Goal: Transaction & Acquisition: Purchase product/service

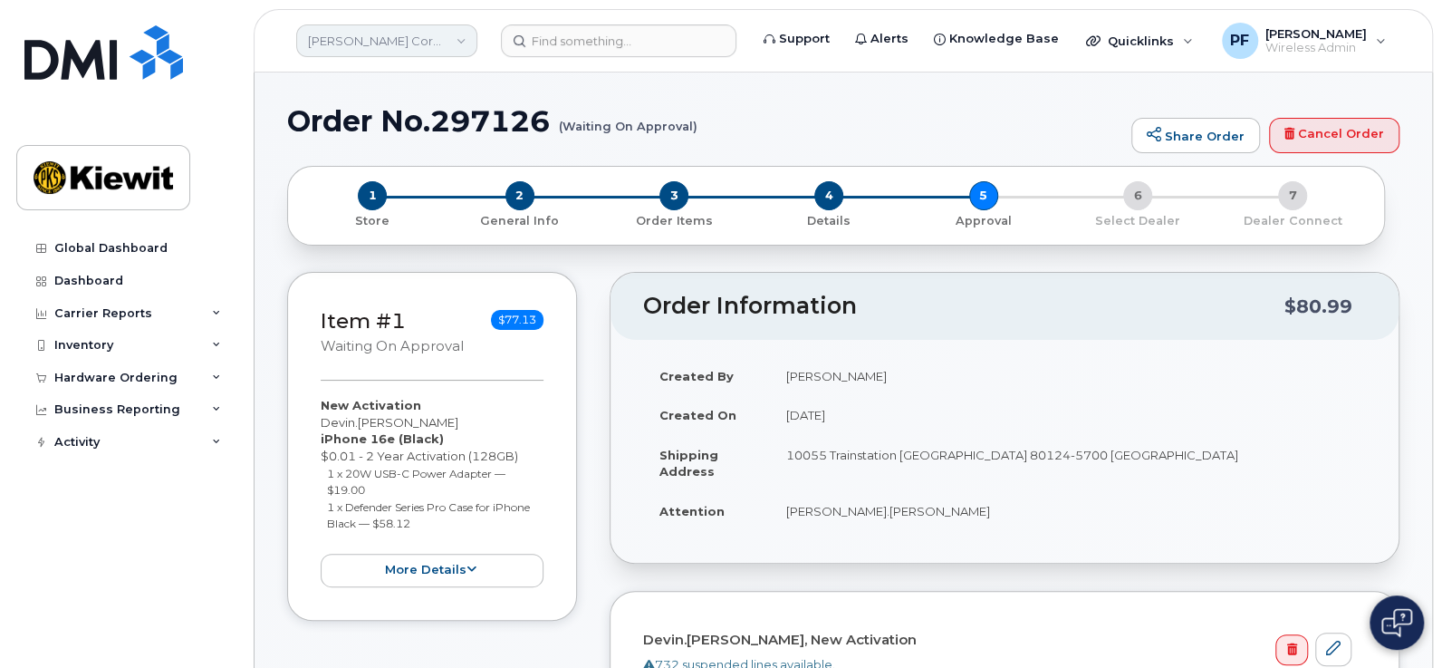
click at [381, 43] on link "Kiewit Corporation" at bounding box center [386, 40] width 181 height 33
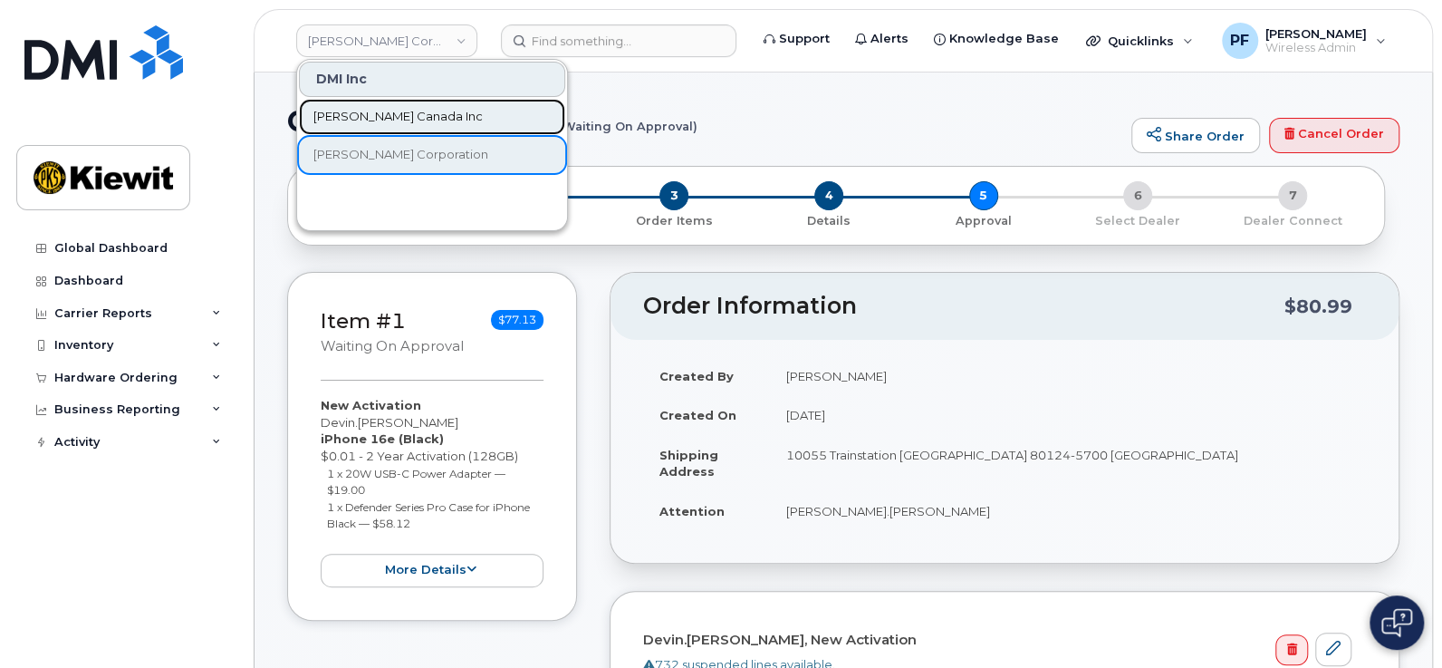
click at [426, 115] on link "[PERSON_NAME] Canada Inc" at bounding box center [432, 117] width 266 height 36
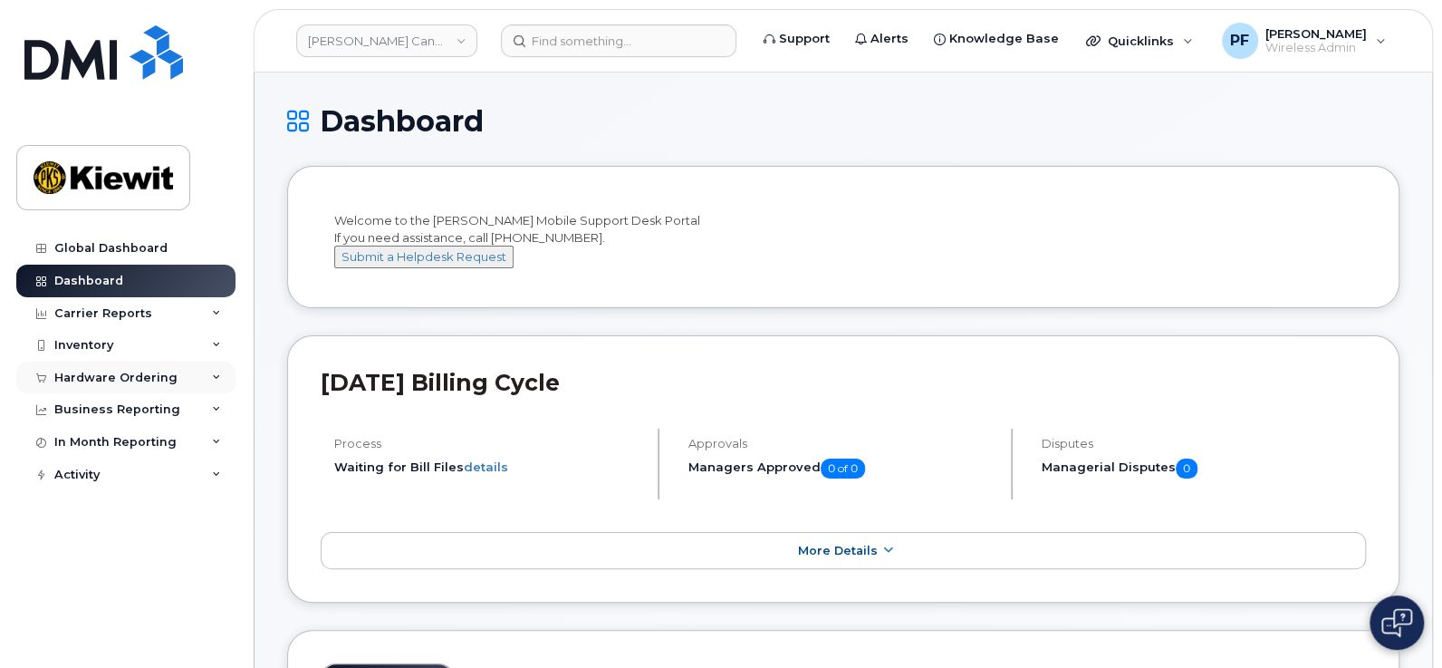
click at [131, 367] on div "Hardware Ordering" at bounding box center [125, 378] width 219 height 33
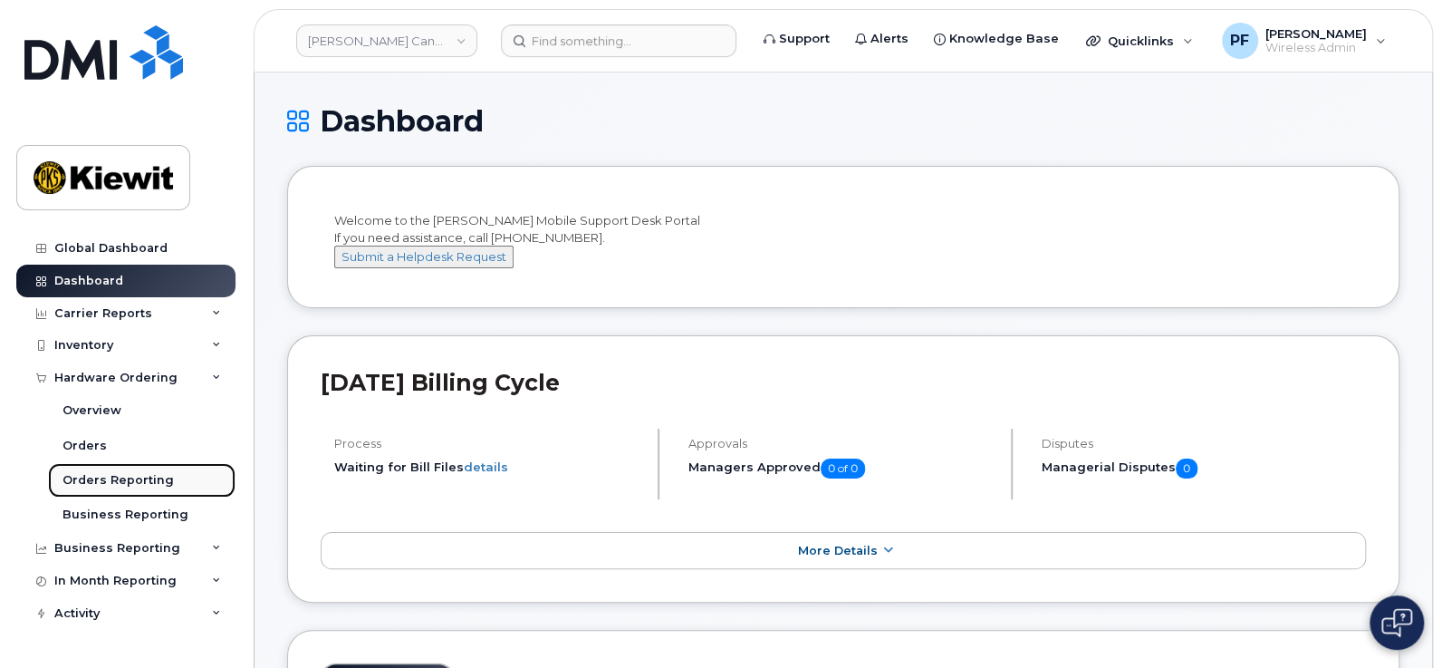
click at [149, 475] on div "Orders Reporting" at bounding box center [118, 480] width 111 height 16
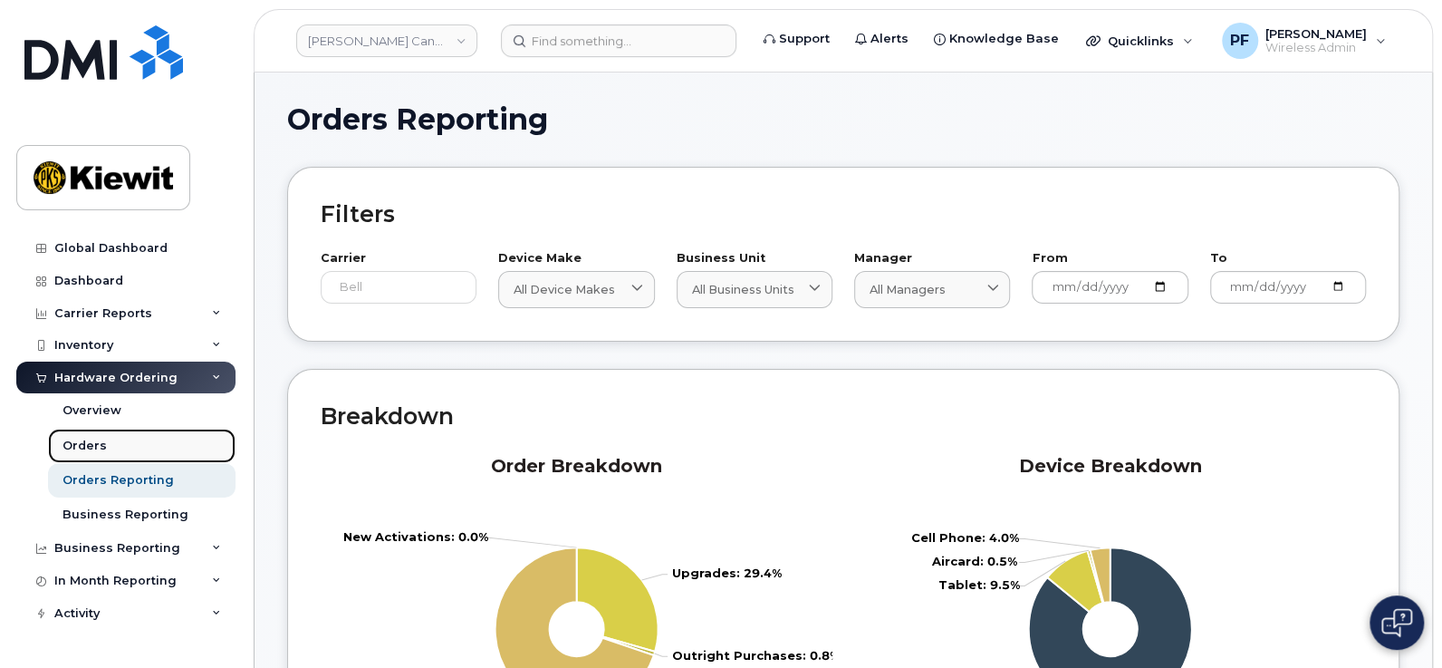
click at [122, 449] on link "Orders" at bounding box center [142, 446] width 188 height 34
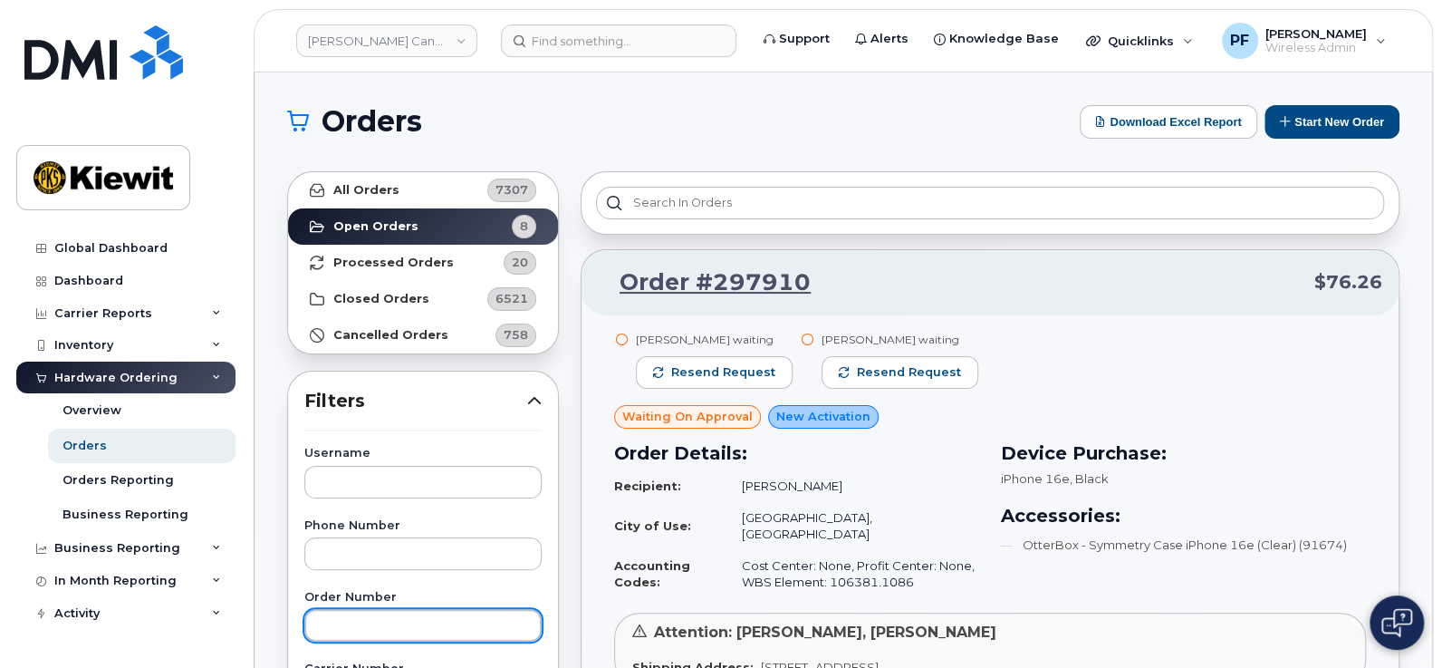
click at [394, 619] on input "text" at bounding box center [422, 625] width 237 height 33
type input "296925"
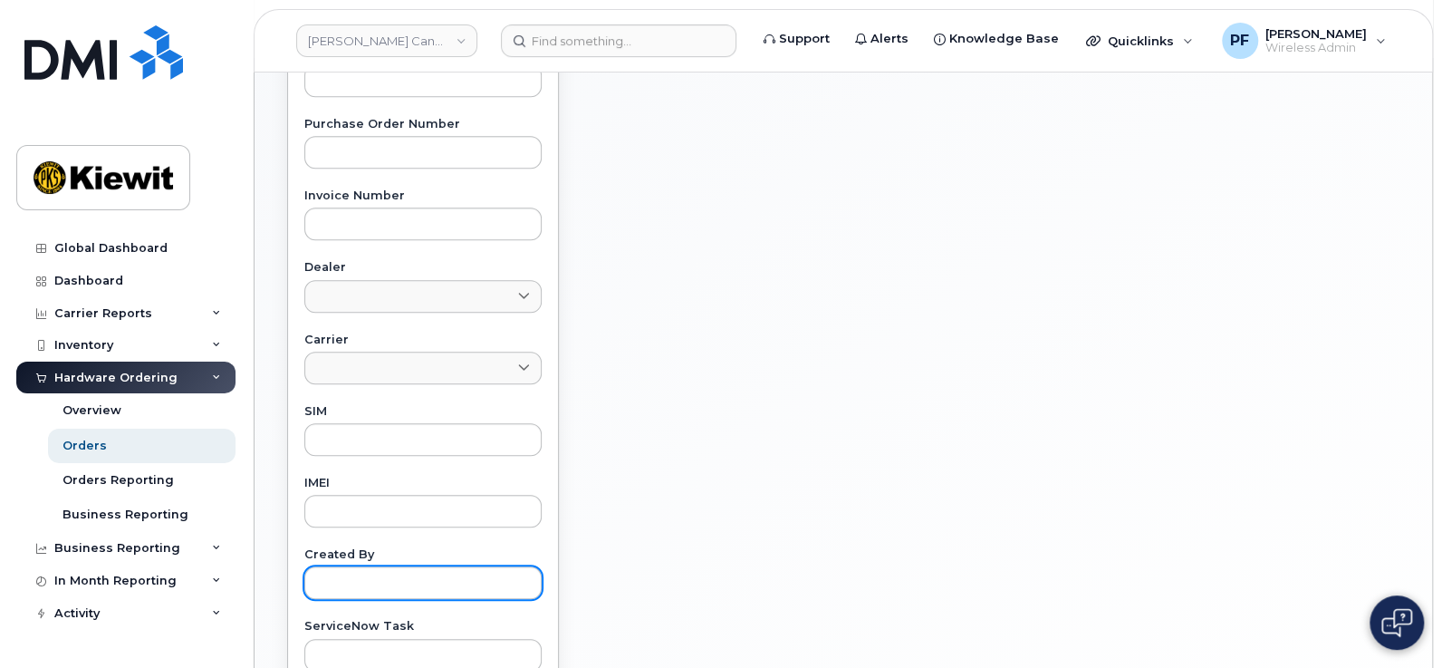
scroll to position [792, 0]
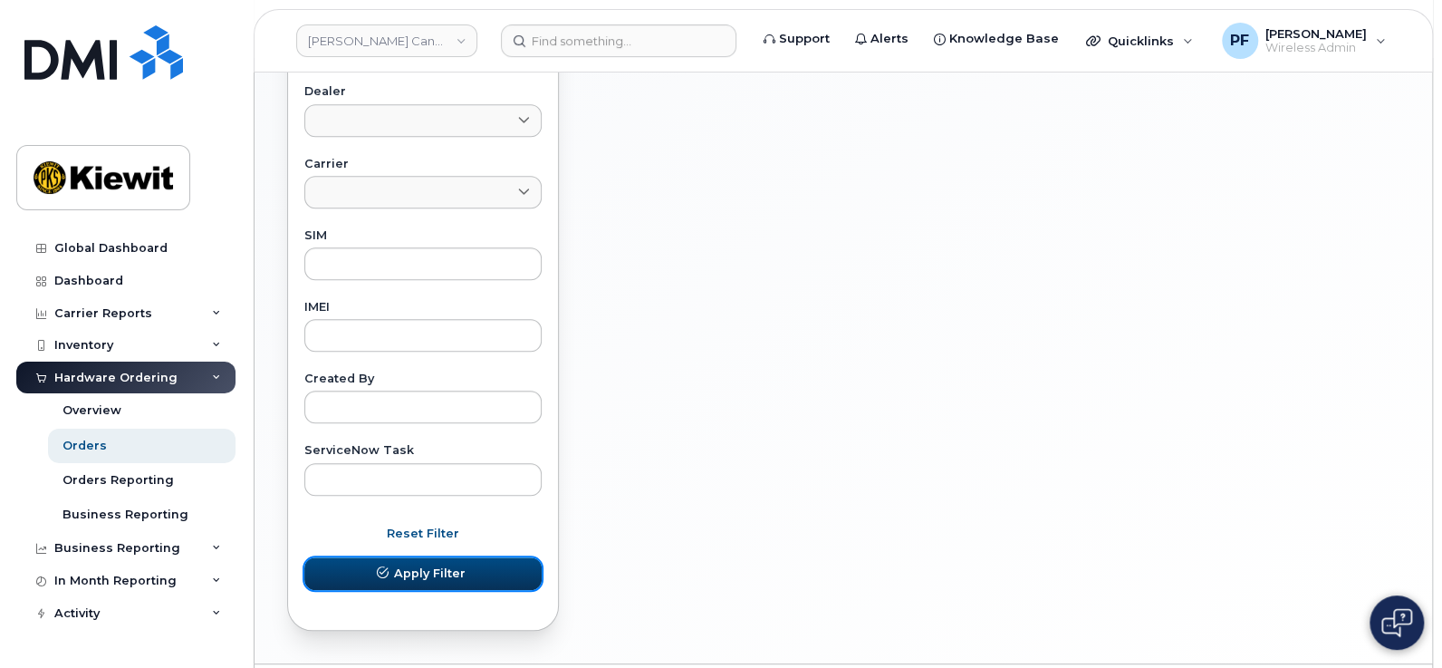
click at [444, 573] on span "Apply Filter" at bounding box center [430, 572] width 72 height 17
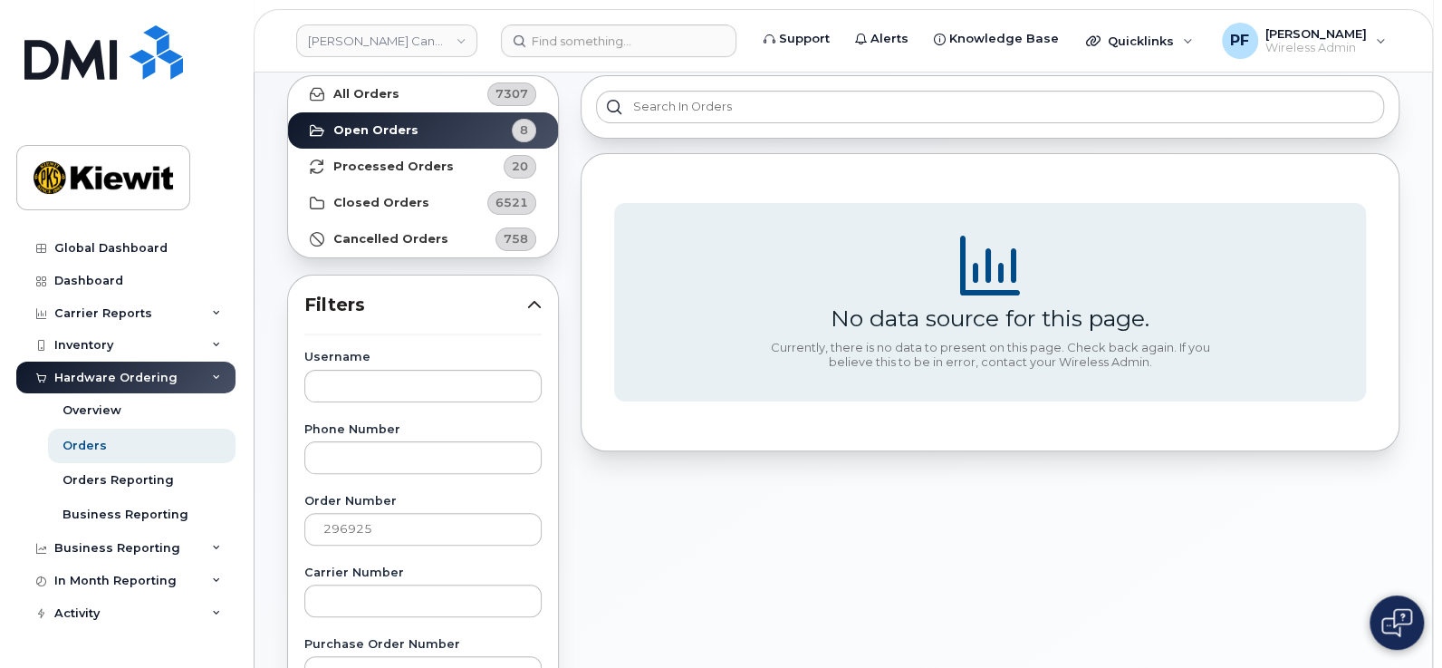
scroll to position [0, 0]
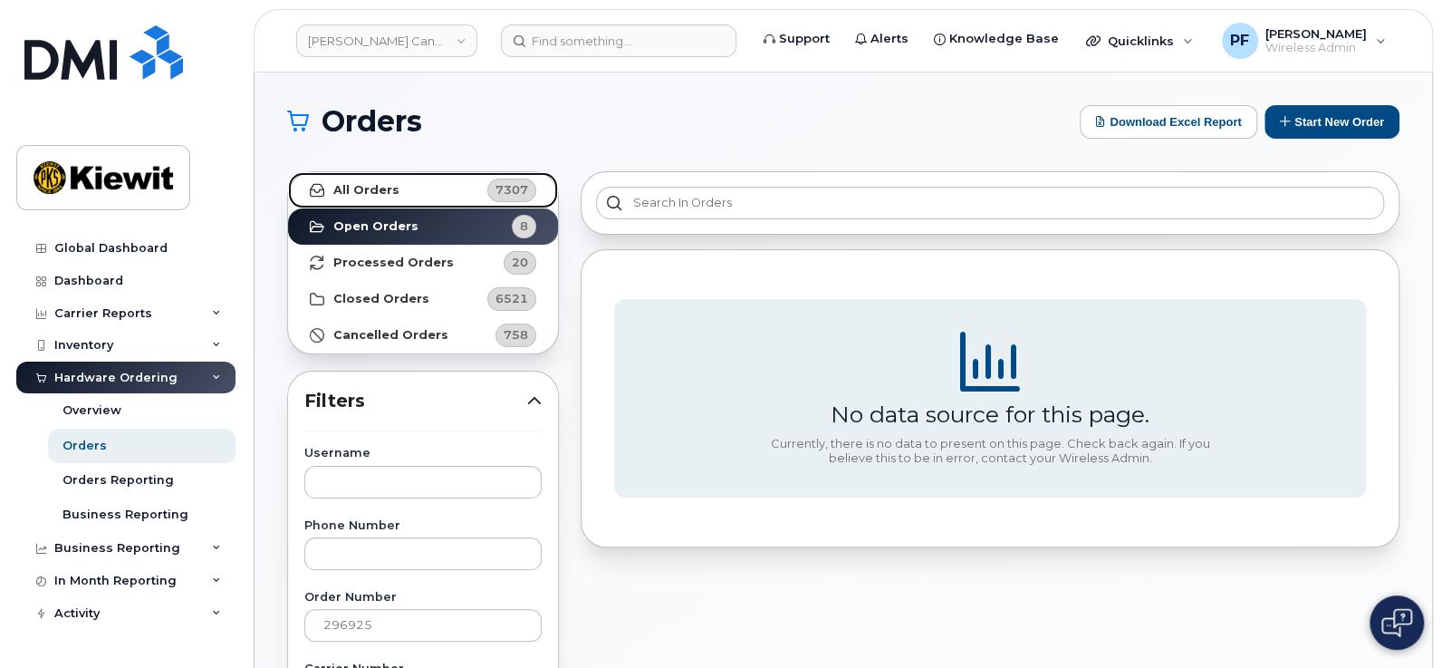
click at [443, 195] on link "All Orders 7307" at bounding box center [423, 190] width 270 height 36
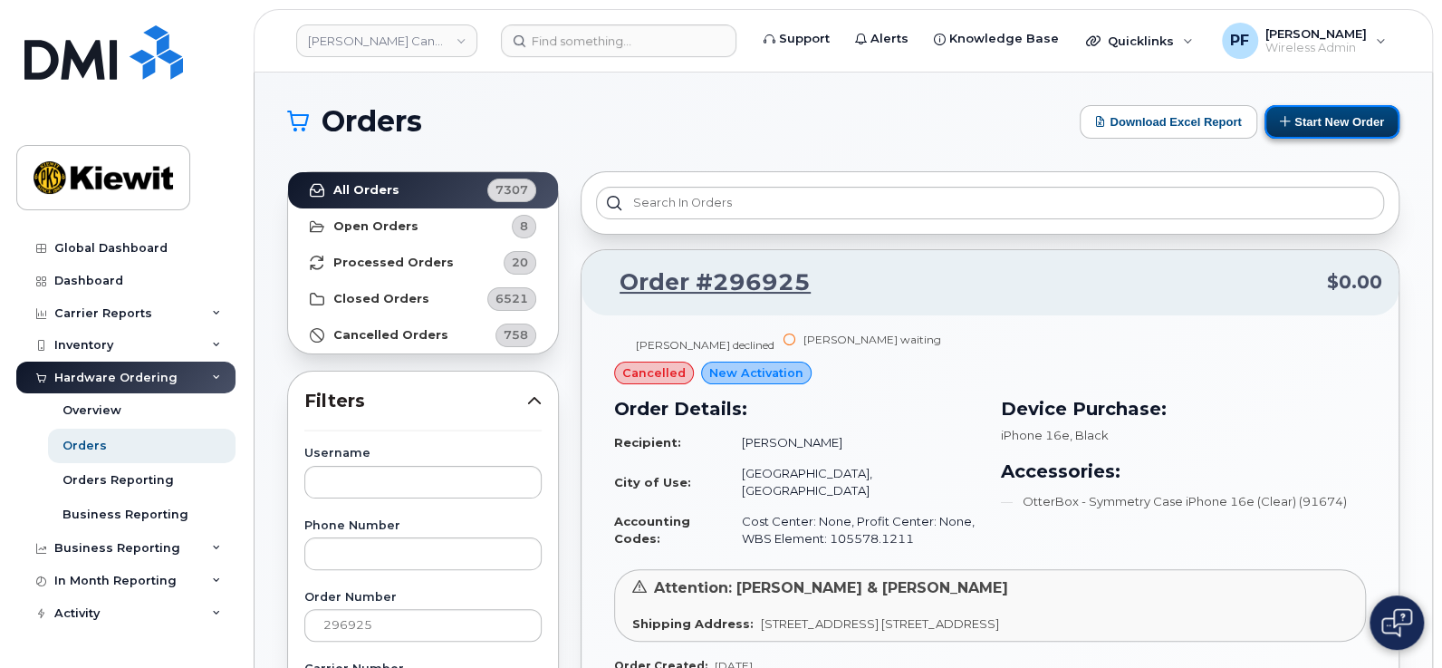
click at [1316, 131] on button "Start New Order" at bounding box center [1332, 122] width 135 height 34
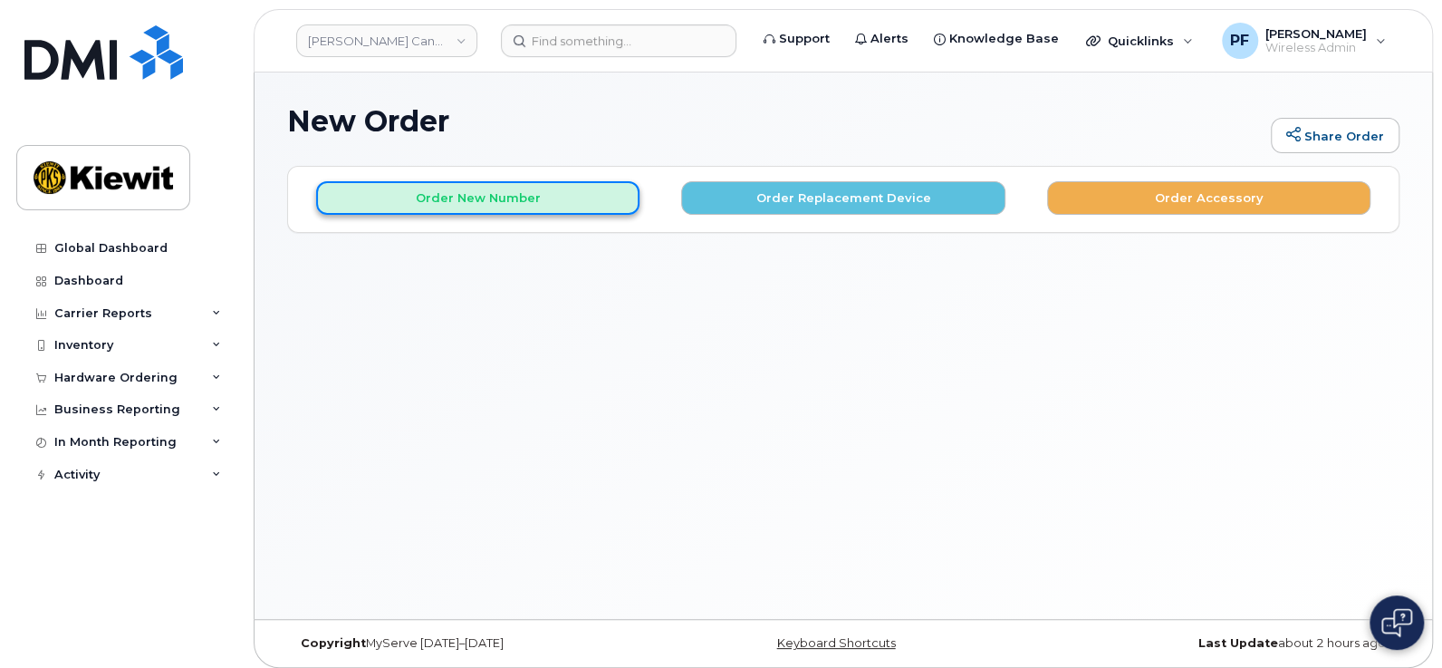
click at [496, 197] on button "Order New Number" at bounding box center [477, 198] width 323 height 34
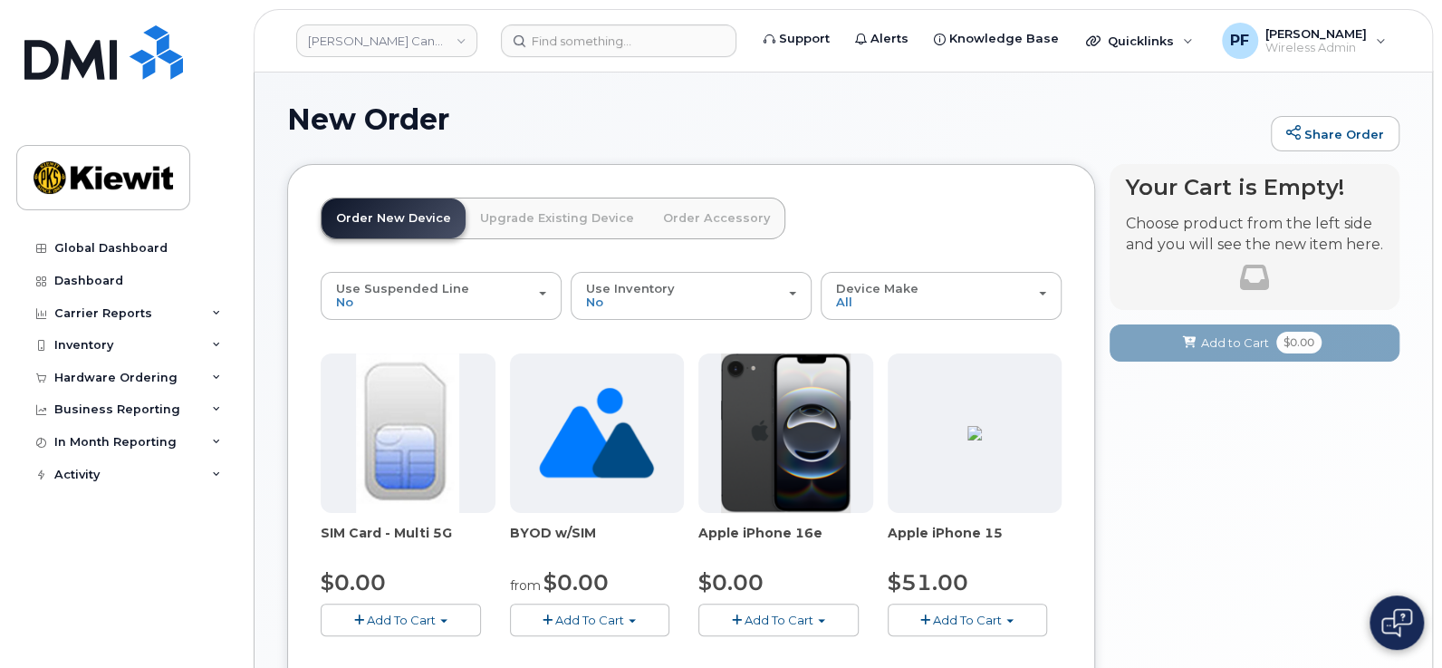
scroll to position [112, 0]
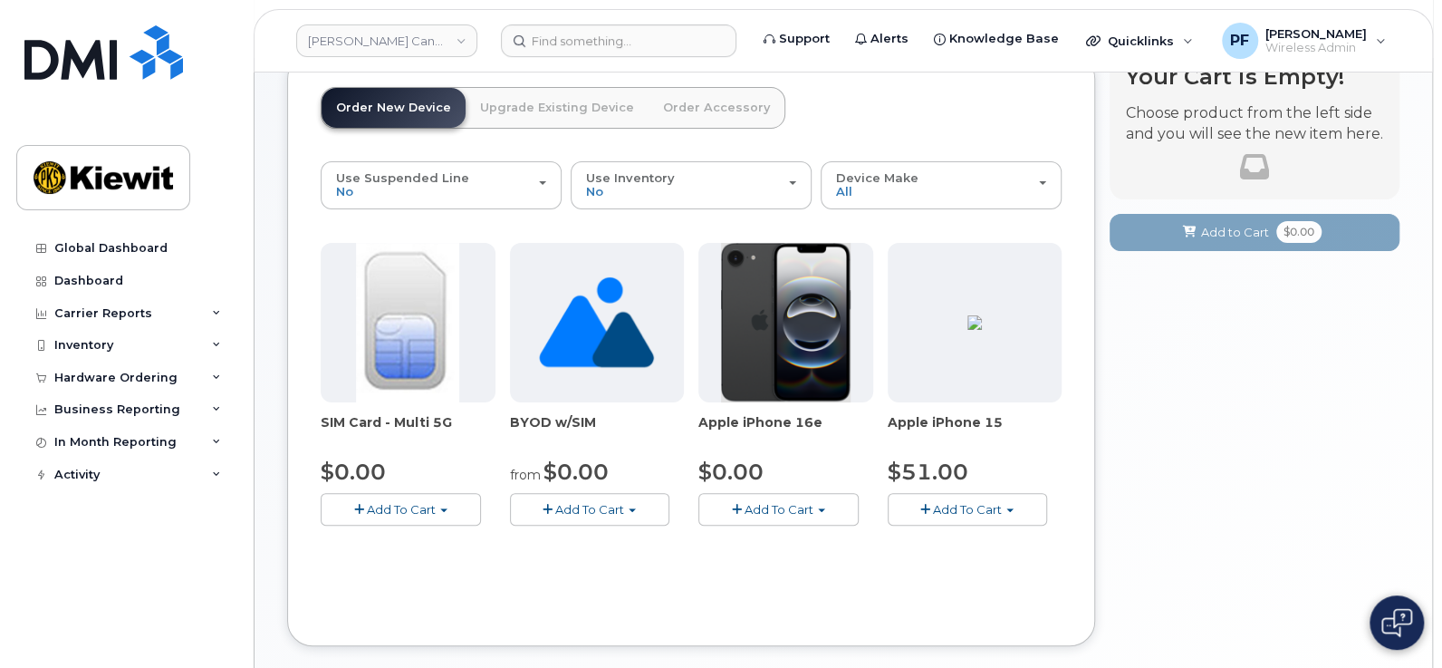
click at [776, 507] on span "Add To Cart" at bounding box center [779, 509] width 69 height 14
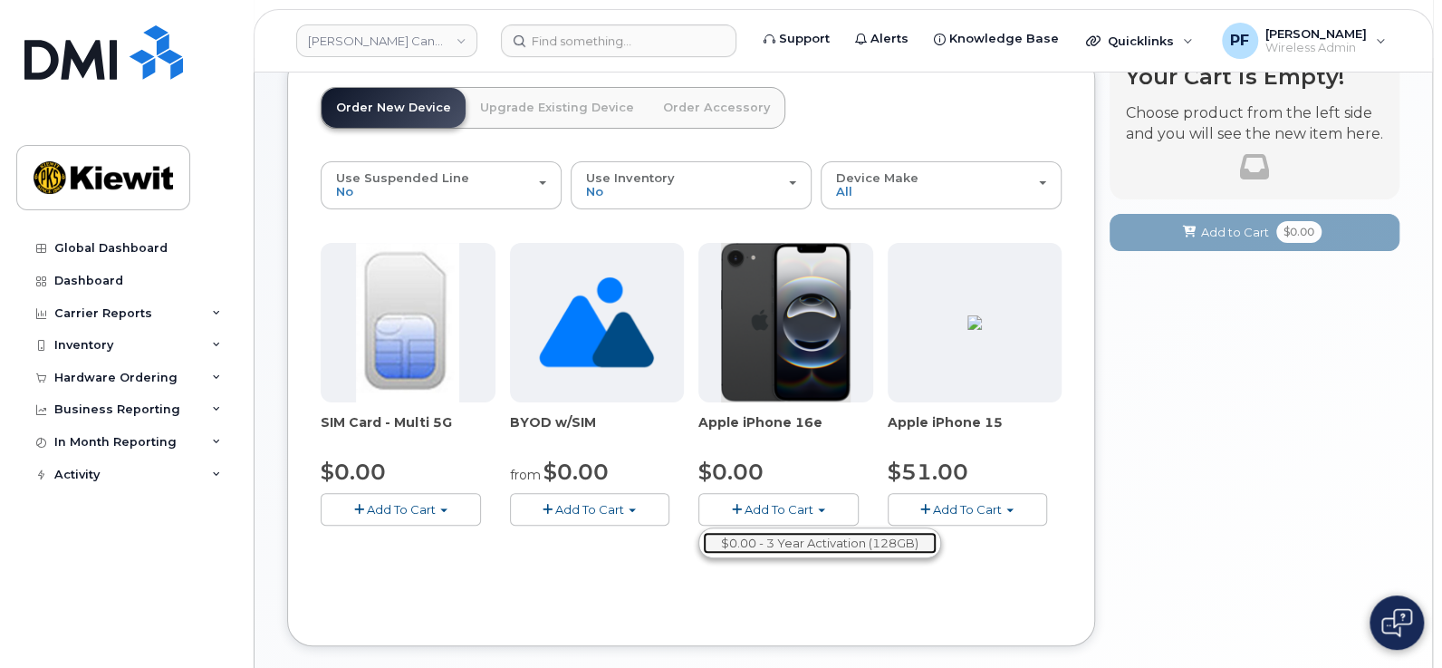
click at [820, 536] on link "$0.00 - 3 Year Activation (128GB)" at bounding box center [820, 543] width 234 height 23
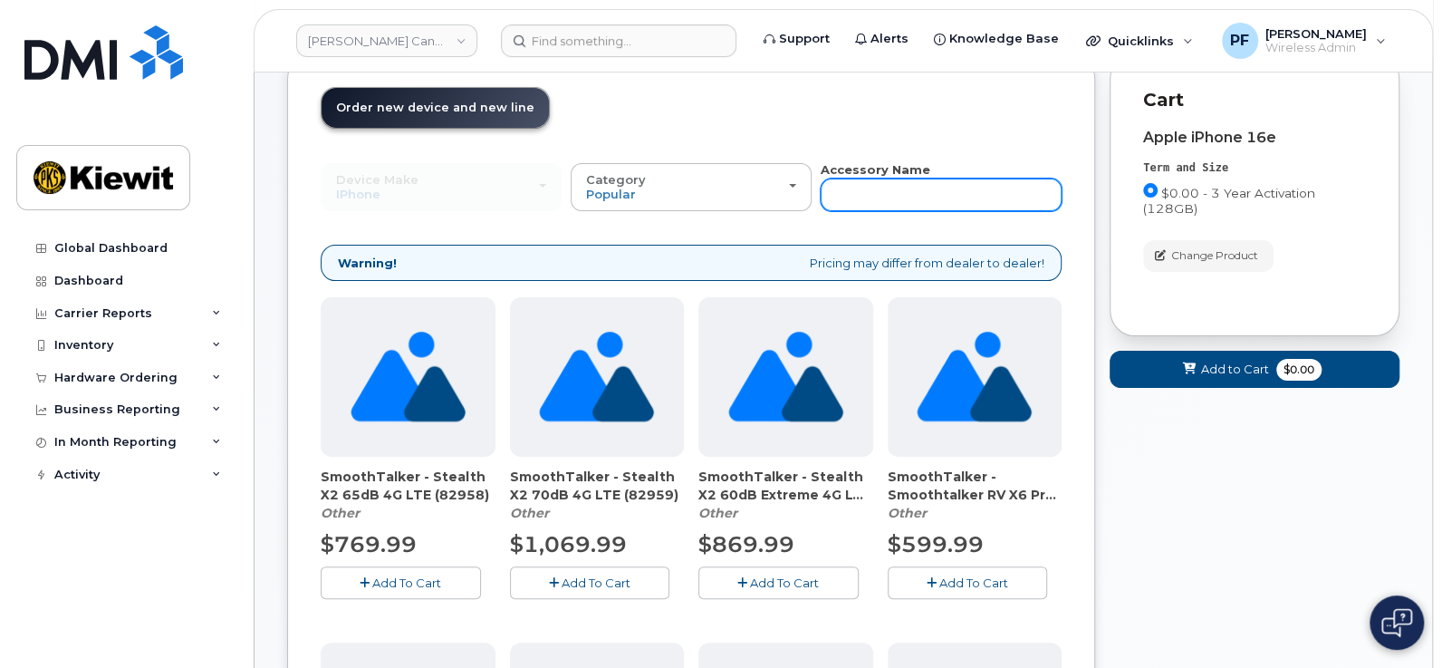
click at [844, 193] on input "text" at bounding box center [941, 194] width 241 height 33
type input "otterbox"
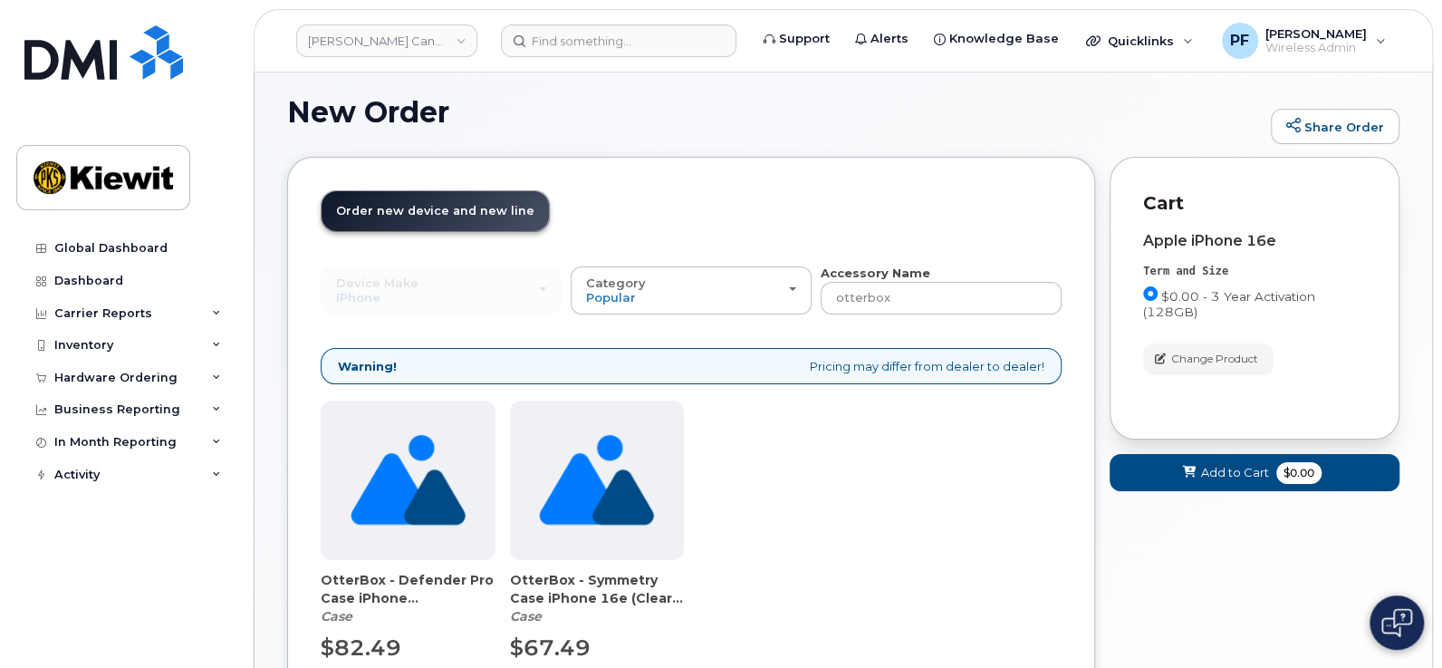
scroll to position [122, 0]
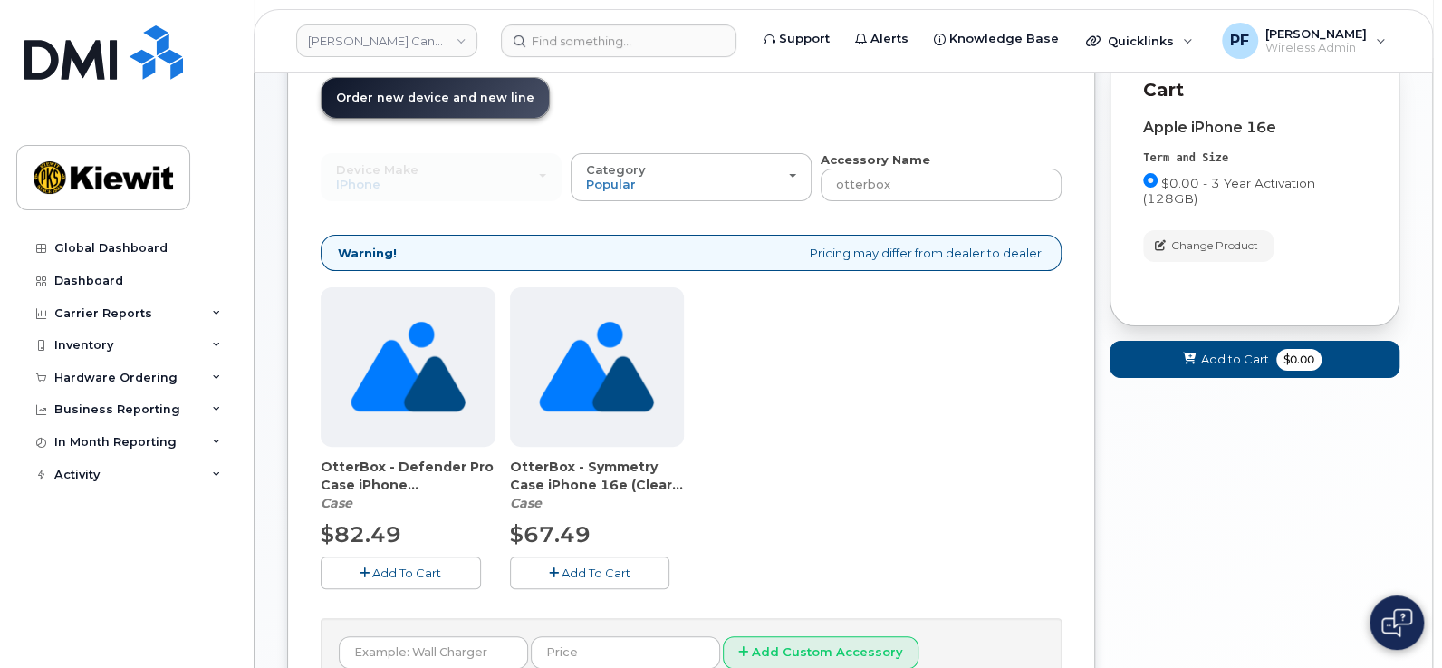
click at [643, 394] on img at bounding box center [596, 366] width 115 height 159
click at [584, 574] on span "Add To Cart" at bounding box center [596, 572] width 69 height 14
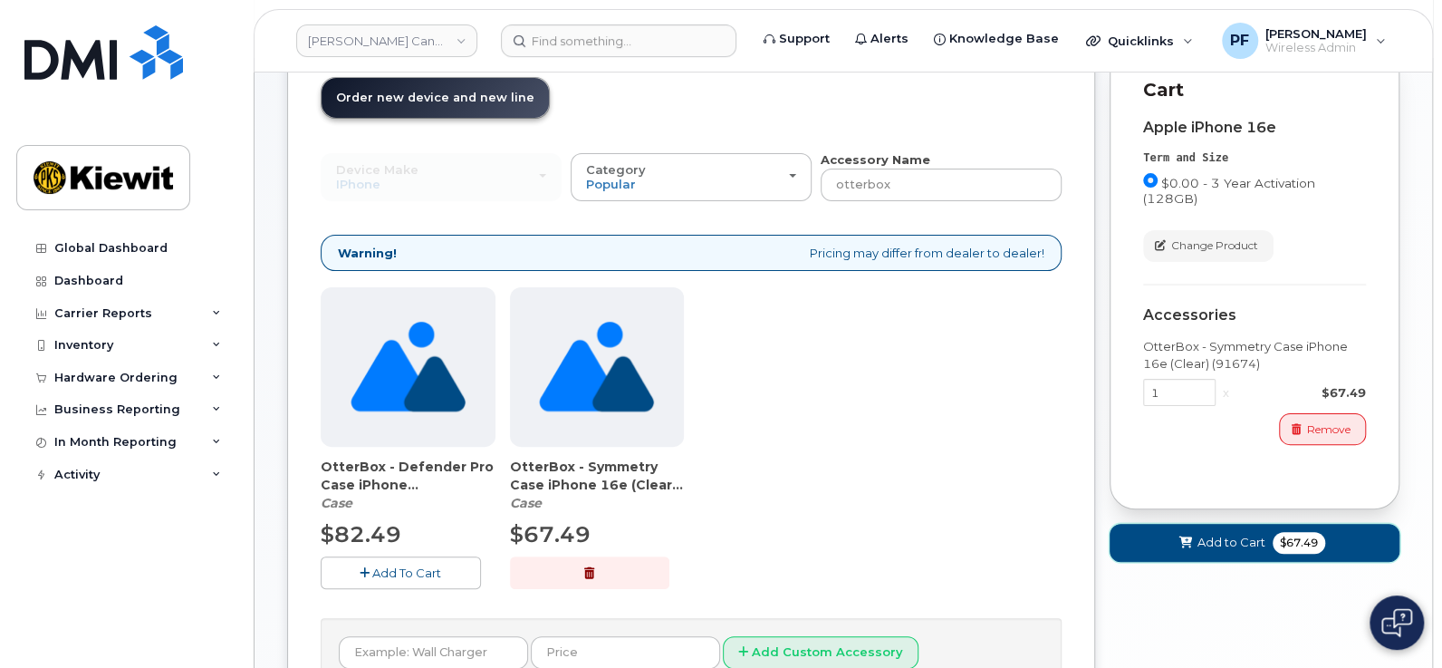
click at [1186, 545] on icon at bounding box center [1186, 543] width 13 height 12
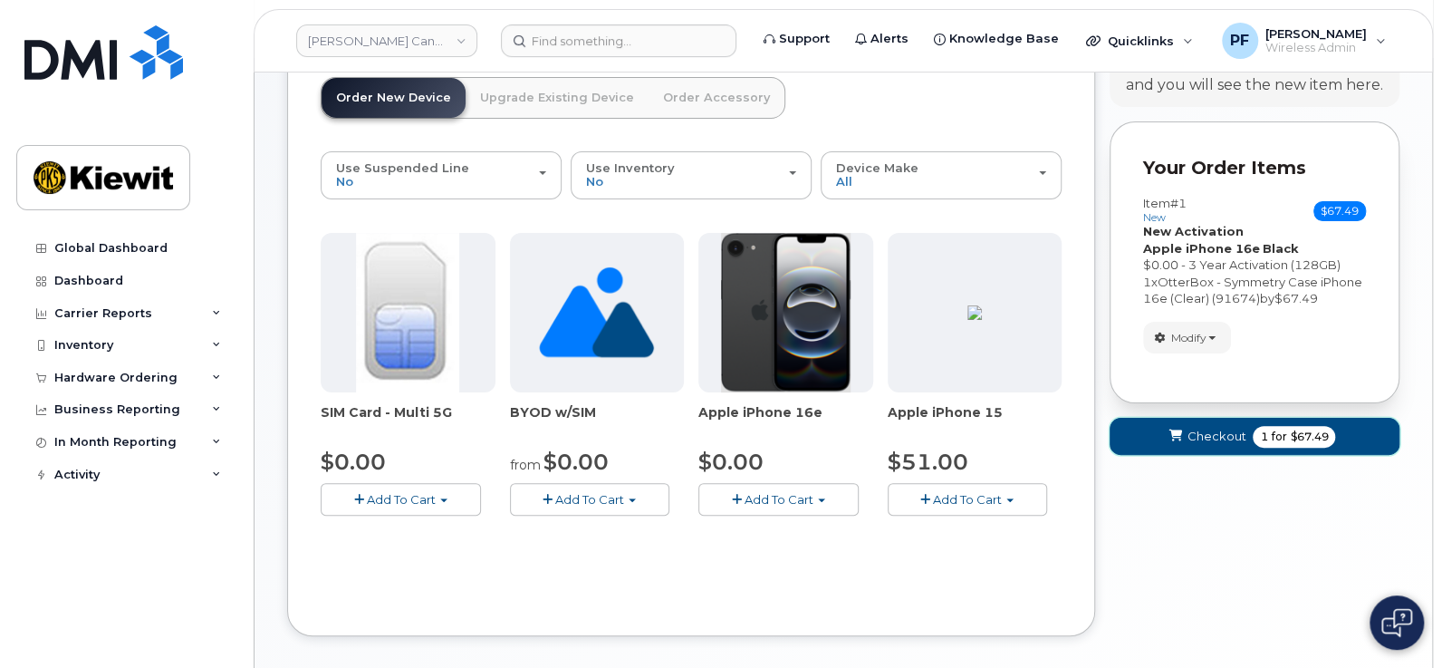
click at [1198, 446] on button "Checkout 1 for $67.49" at bounding box center [1255, 436] width 290 height 37
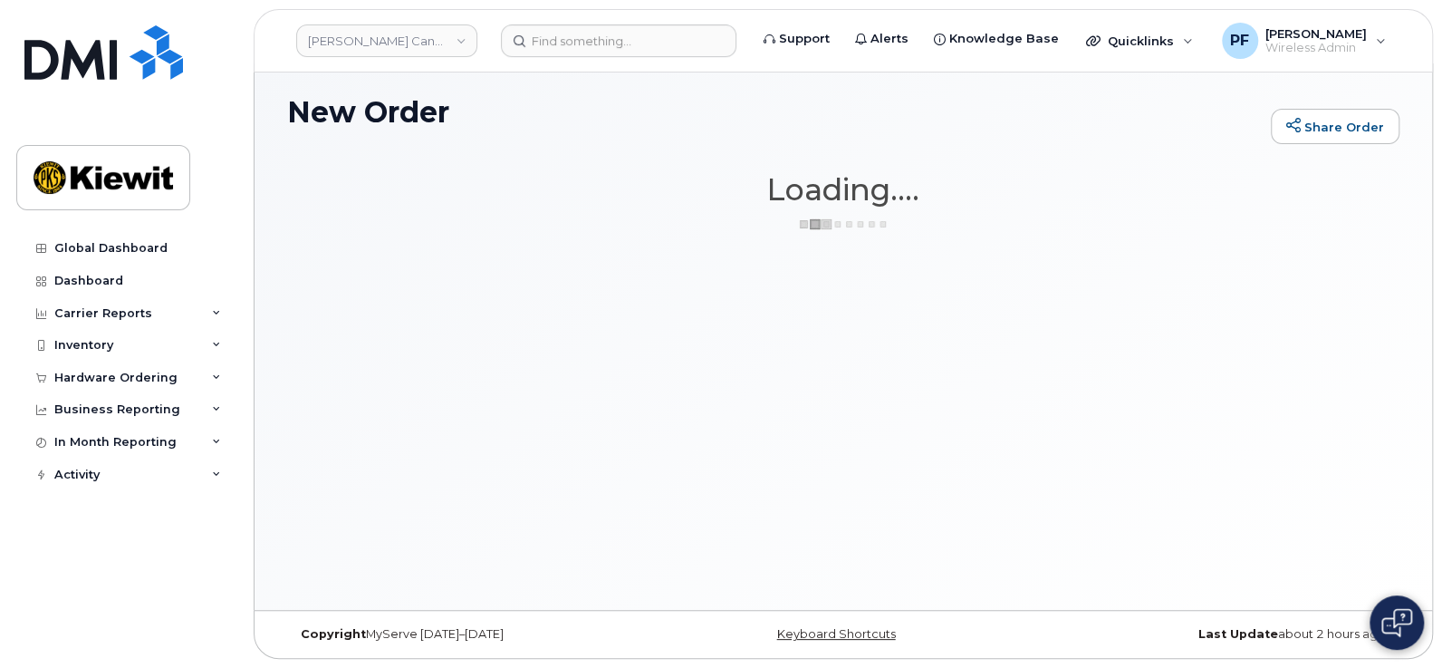
scroll to position [9, 0]
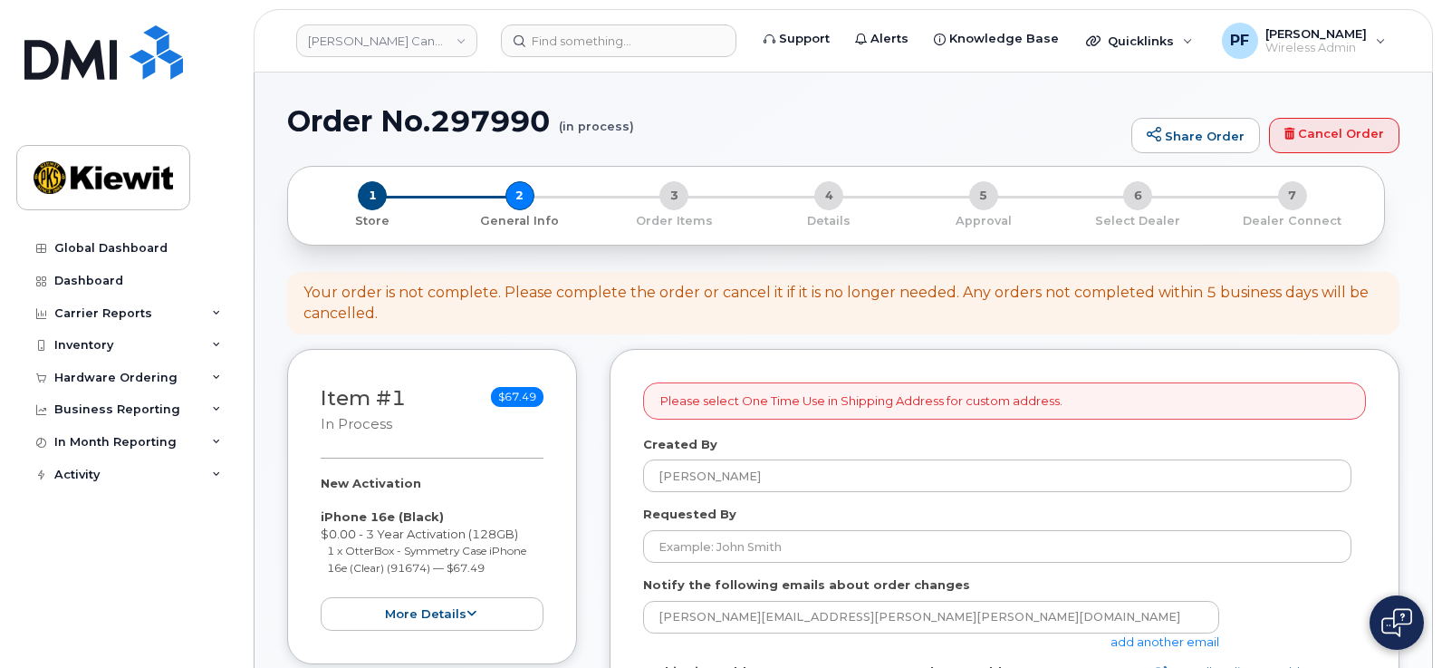
select select
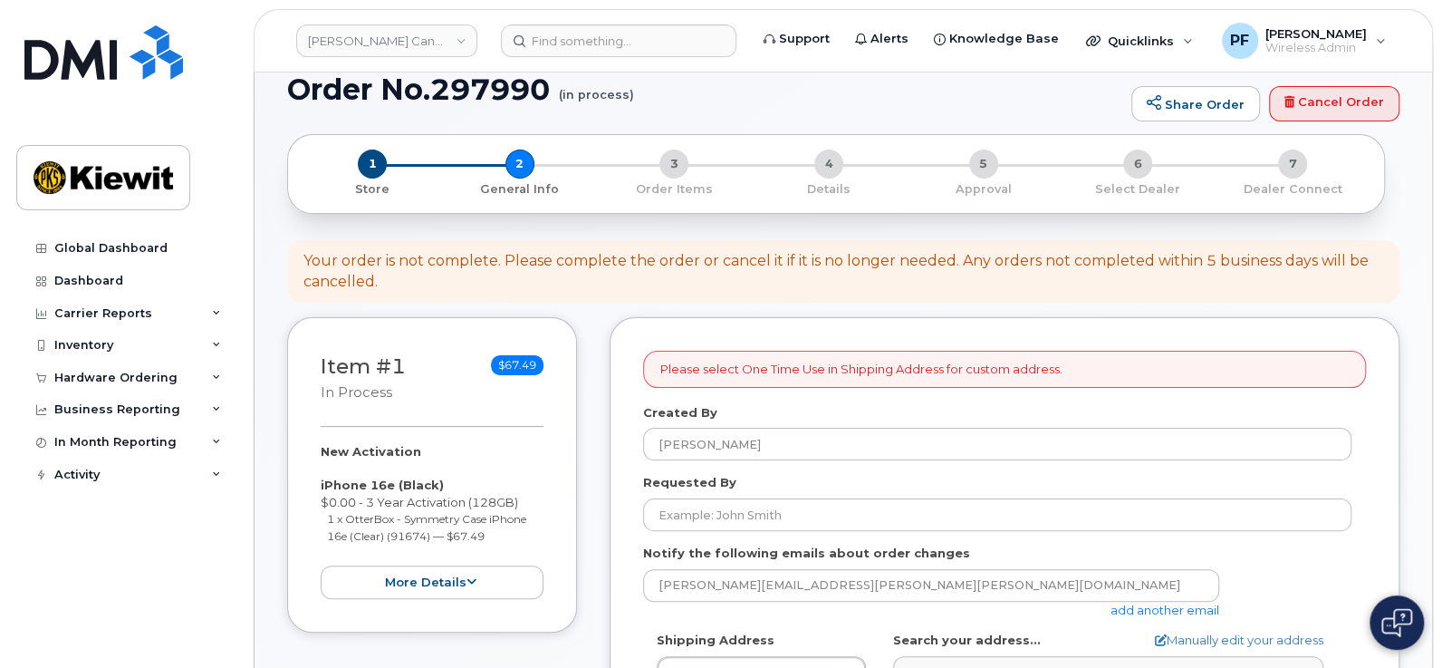
scroll to position [112, 0]
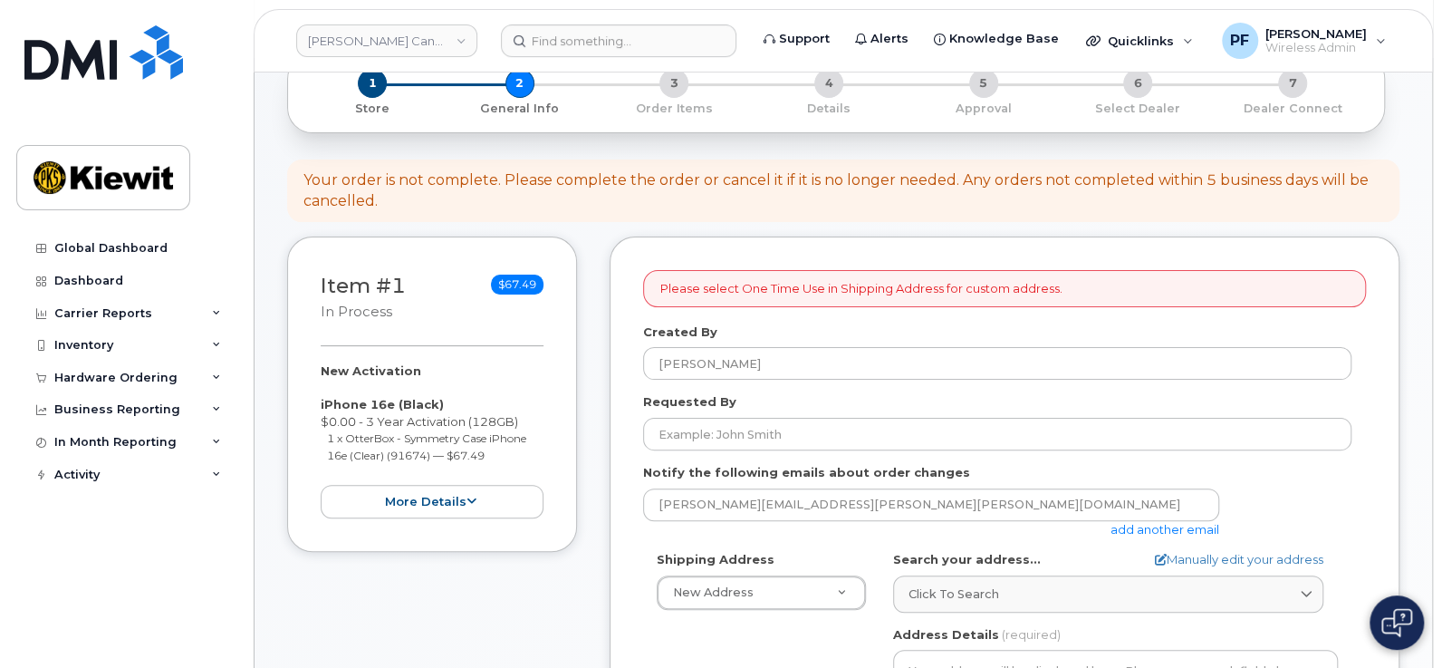
click at [1125, 527] on link "add another email" at bounding box center [1165, 529] width 109 height 14
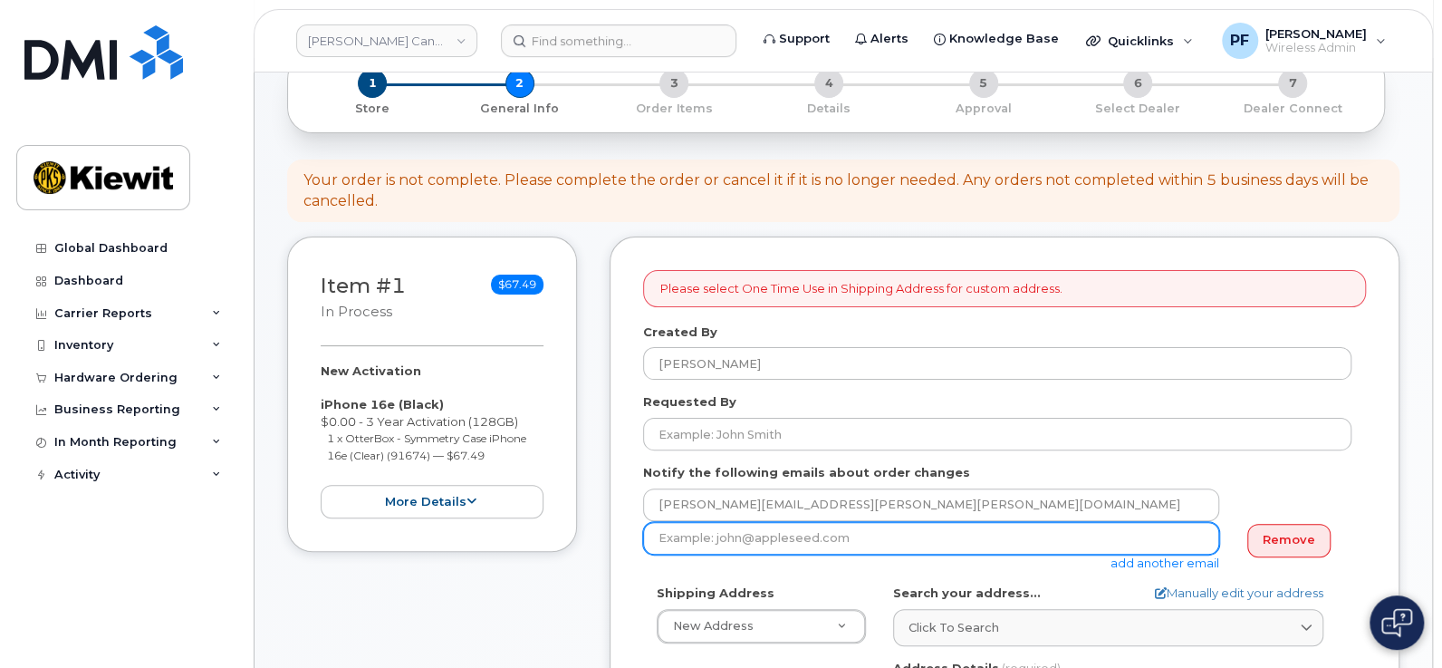
click at [734, 545] on input "email" at bounding box center [931, 538] width 576 height 33
paste input "David.Gutierrez"
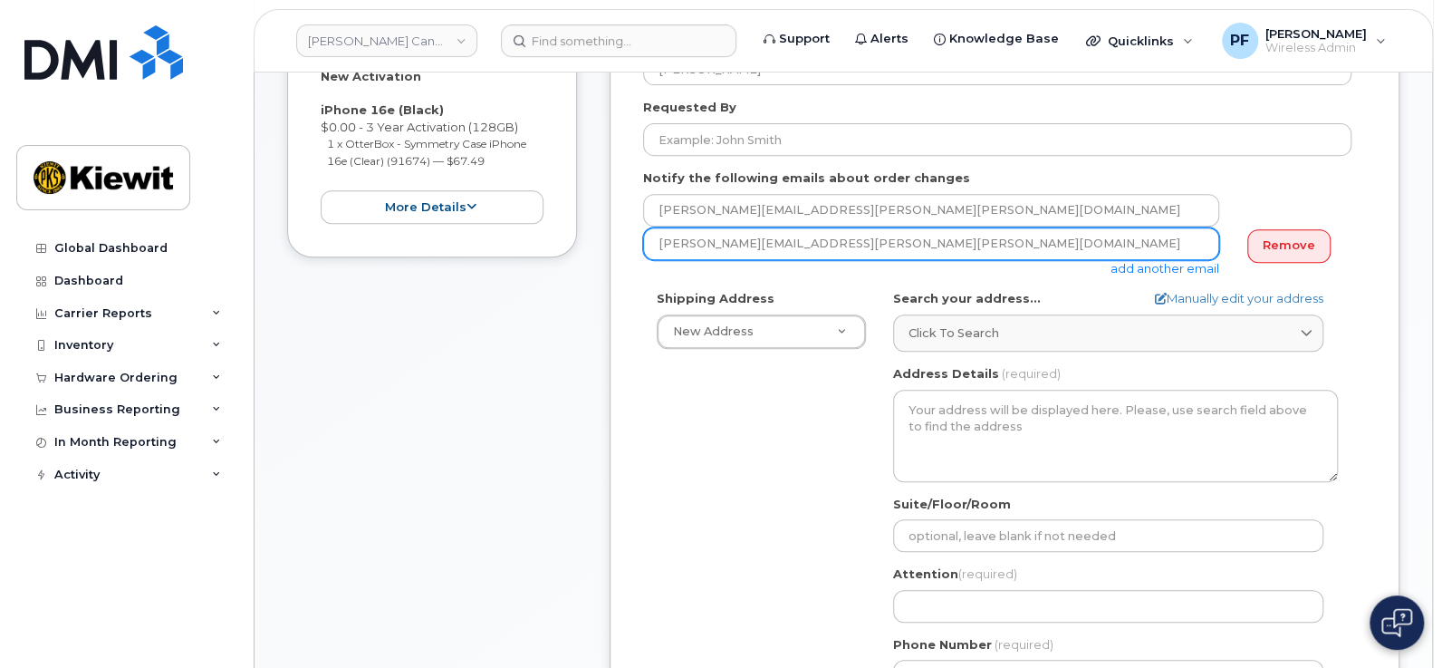
scroll to position [452, 0]
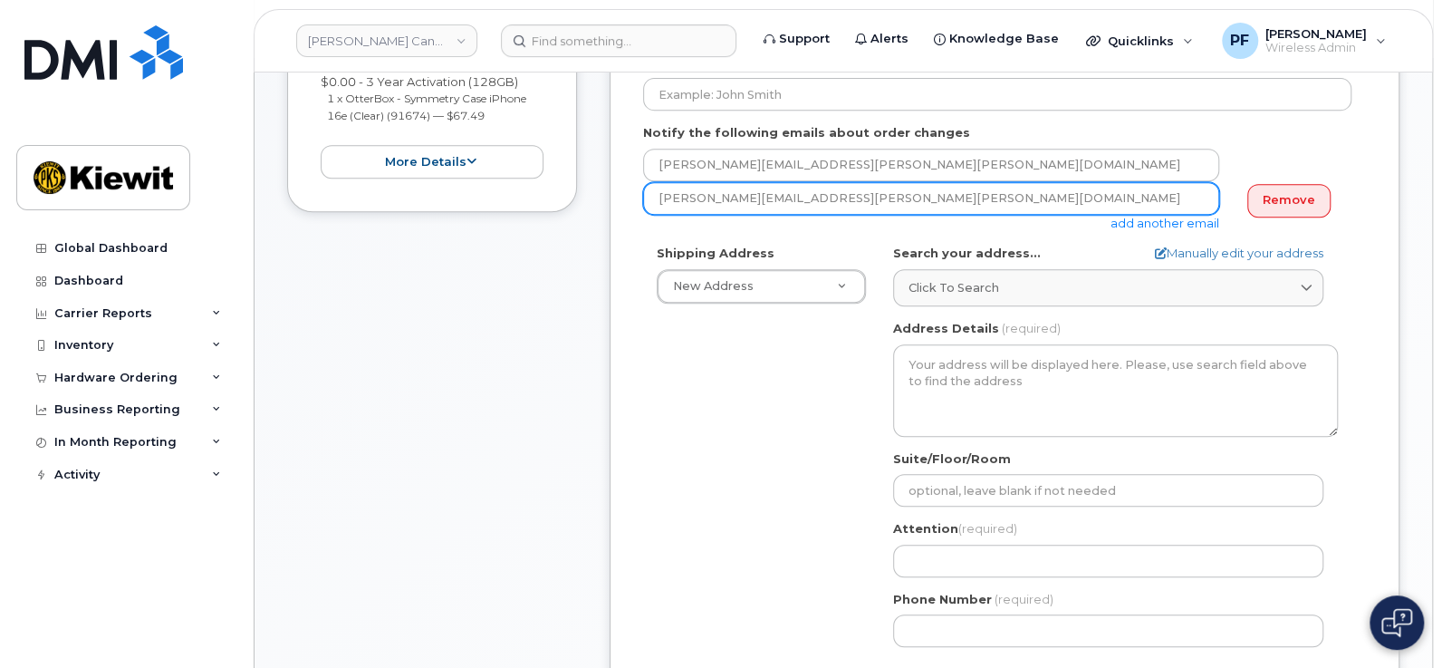
type input "David.Gutierrez@Kiewit.com"
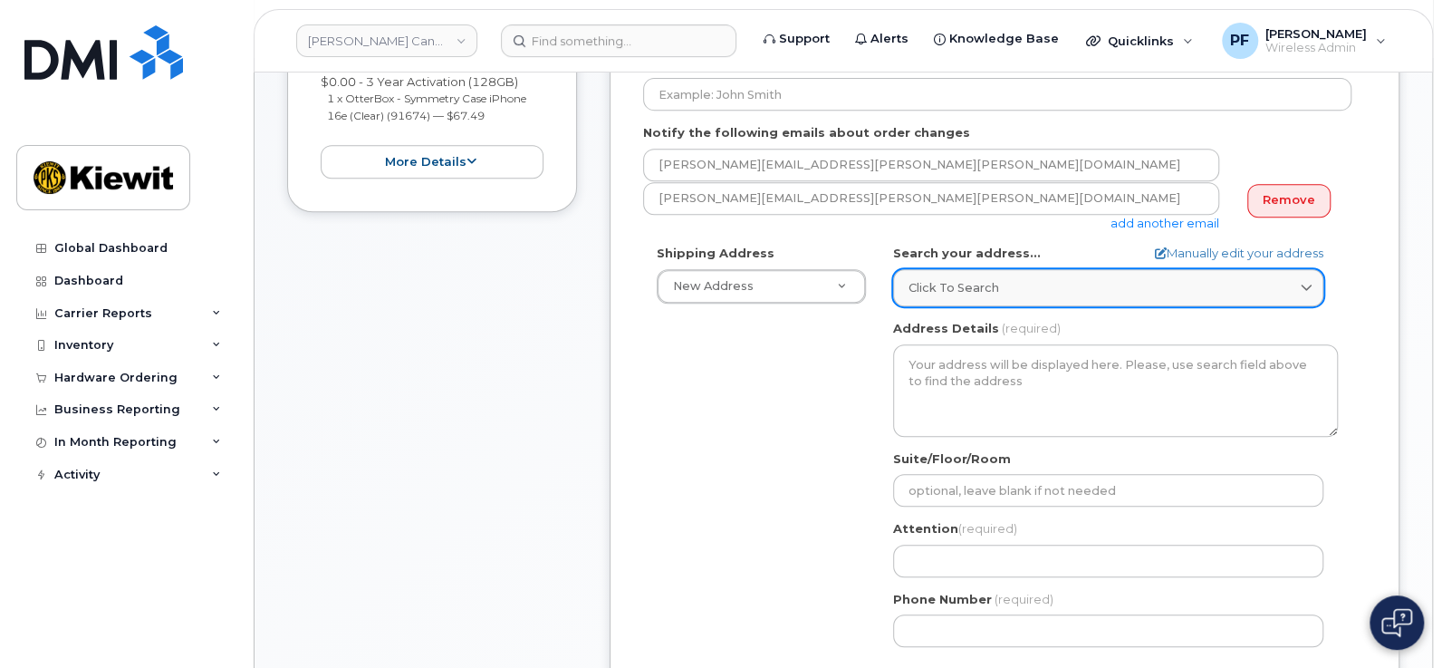
click at [1055, 298] on link "Click to search" at bounding box center [1108, 287] width 430 height 37
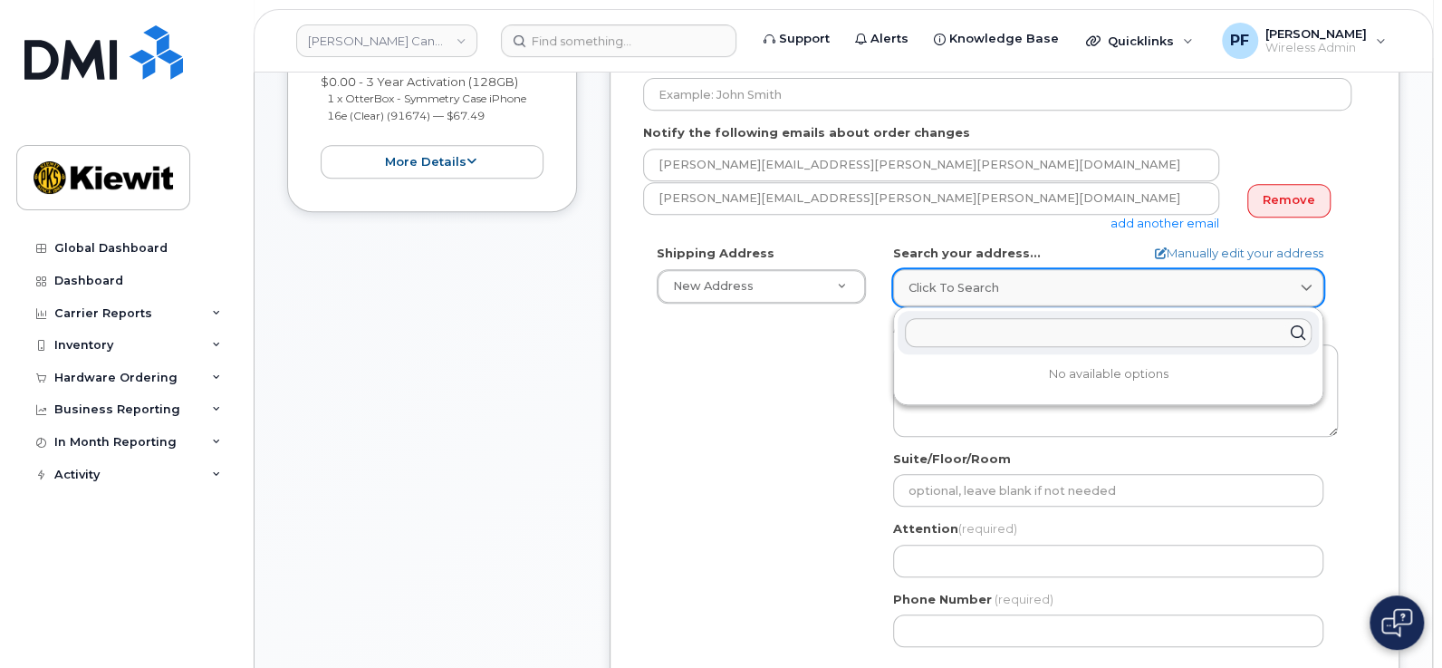
paste input "12250 33 Street N.E., Edmonton, AB T6S 1H6"
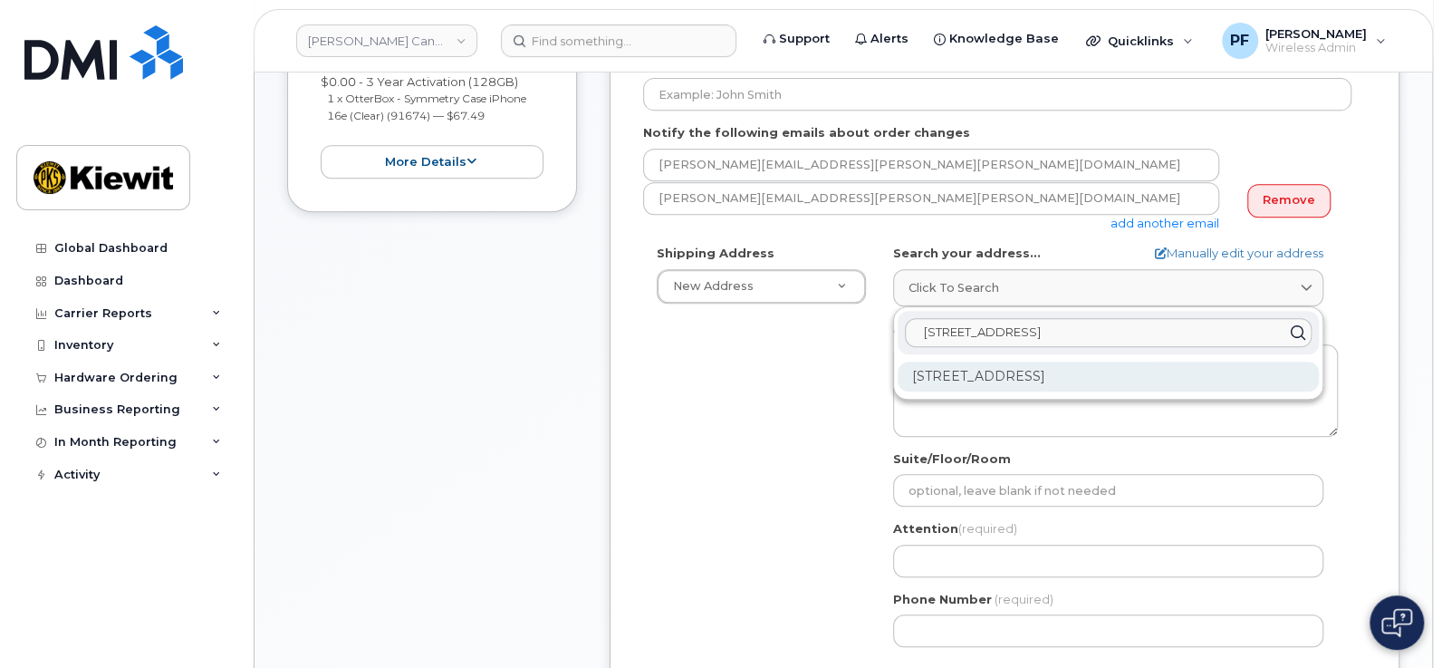
type input "12250 33 Street N.E., Edmonton, AB T6S 1H6"
click at [1125, 381] on div "12250 33 St NE Edmonton AB T6S 1H6" at bounding box center [1108, 377] width 421 height 30
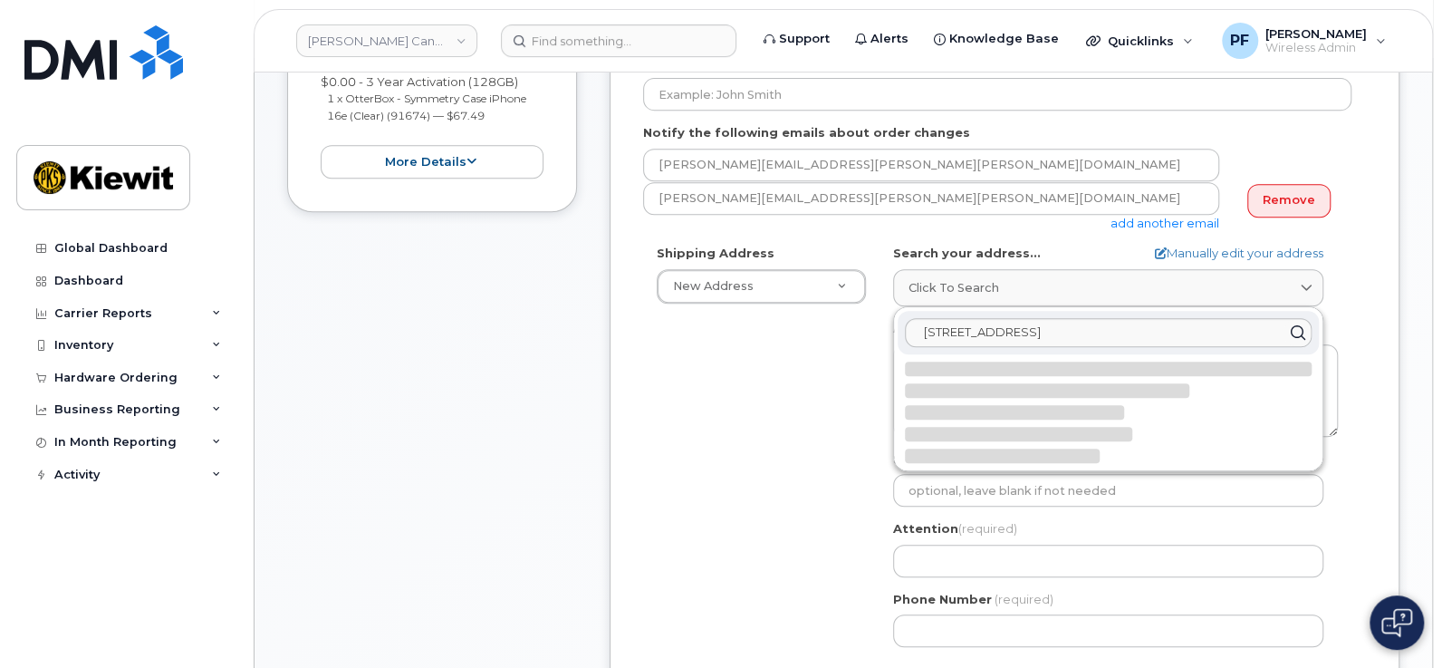
select select
type textarea "12250 33 St NE EDMONTON AB T6S 1H6 CANADA"
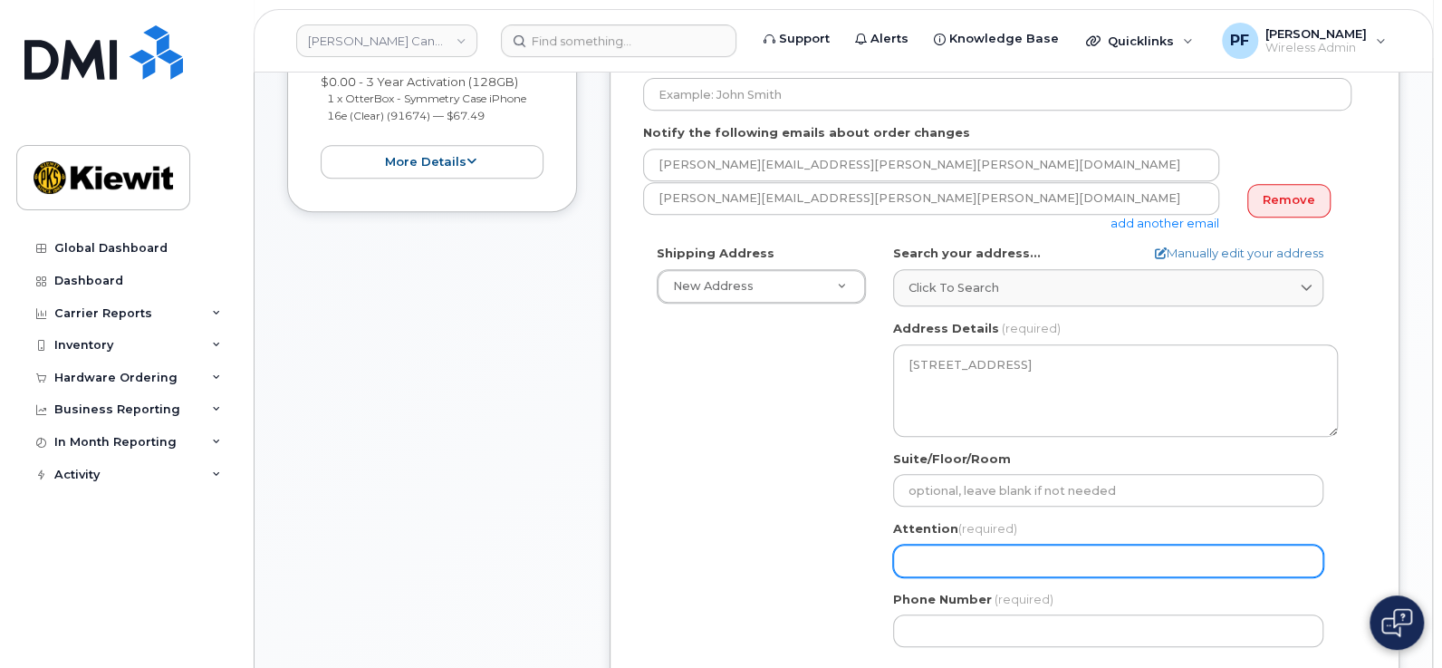
scroll to position [566, 0]
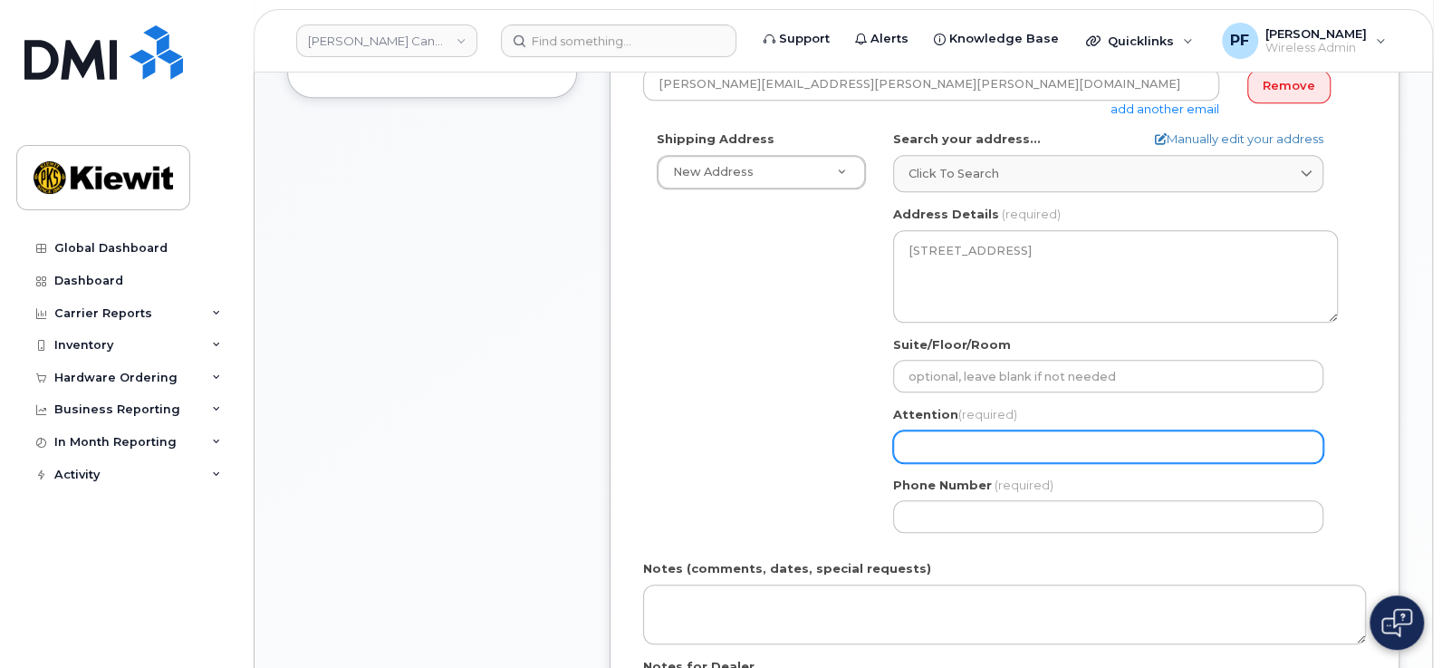
click at [1056, 446] on input "Attention (required)" at bounding box center [1108, 446] width 430 height 33
click at [988, 447] on input "Attention (required)" at bounding box center [1108, 446] width 430 height 33
paste input "[PERSON_NAME].[PERSON_NAME]"
select select
type input "[PERSON_NAME].[PERSON_NAME]"
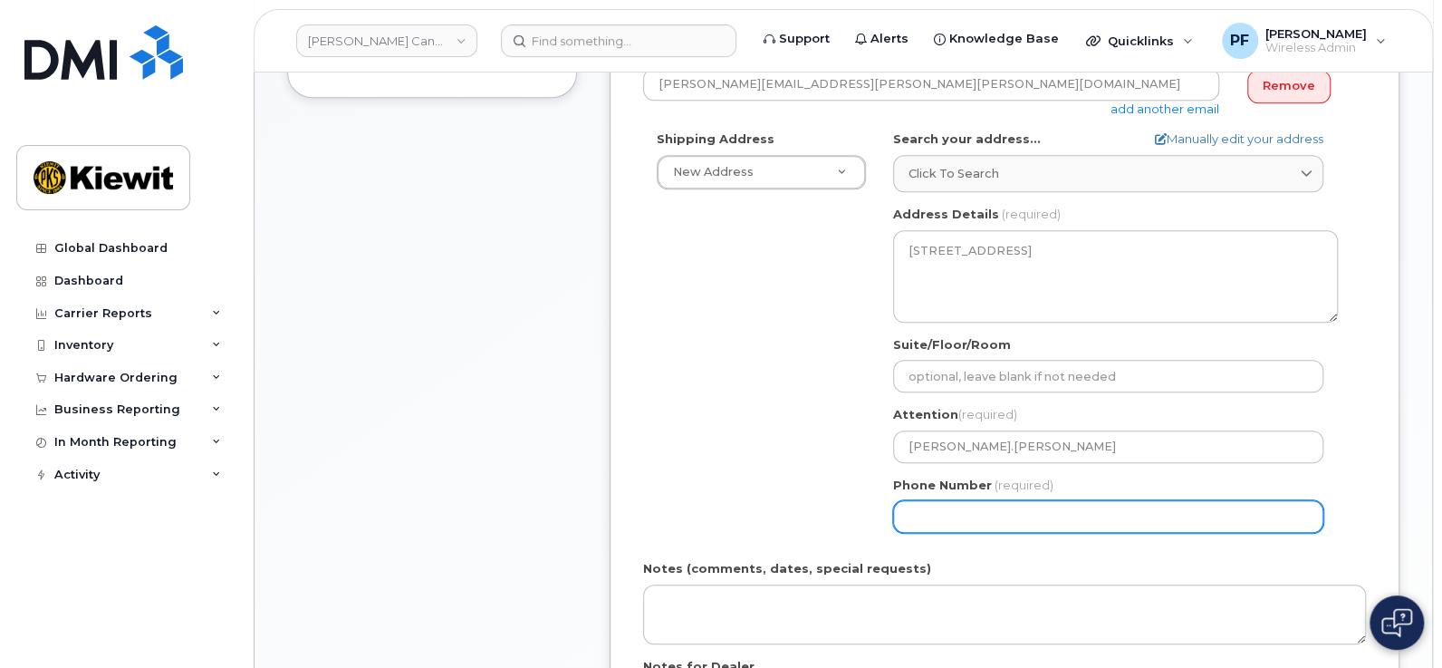
drag, startPoint x: 981, startPoint y: 537, endPoint x: 982, endPoint y: 502, distance: 35.3
click at [981, 537] on div "AB Edmonton Search your address... Manually edit your address Click to search 1…" at bounding box center [1116, 338] width 472 height 416
click at [983, 503] on input "Phone Number" at bounding box center [1108, 516] width 430 height 33
type input "8777727707"
type input "455 Old Scott Rd"
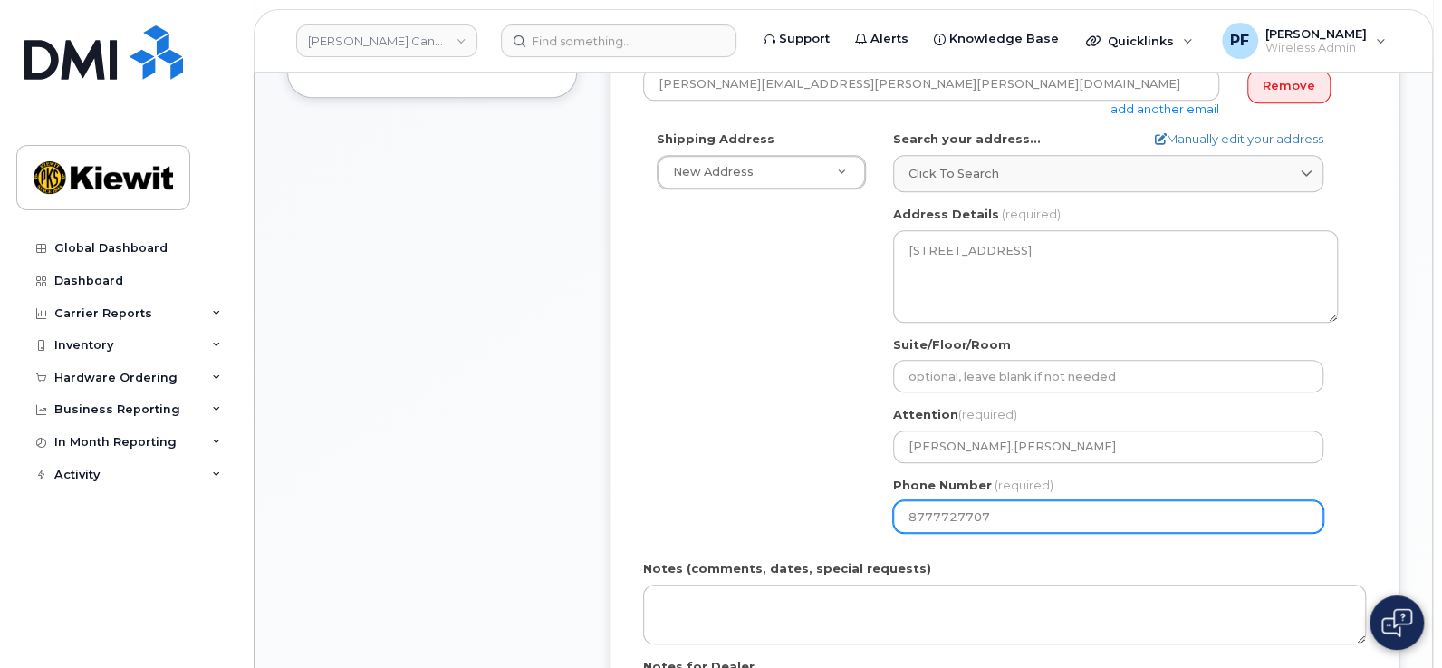
select select
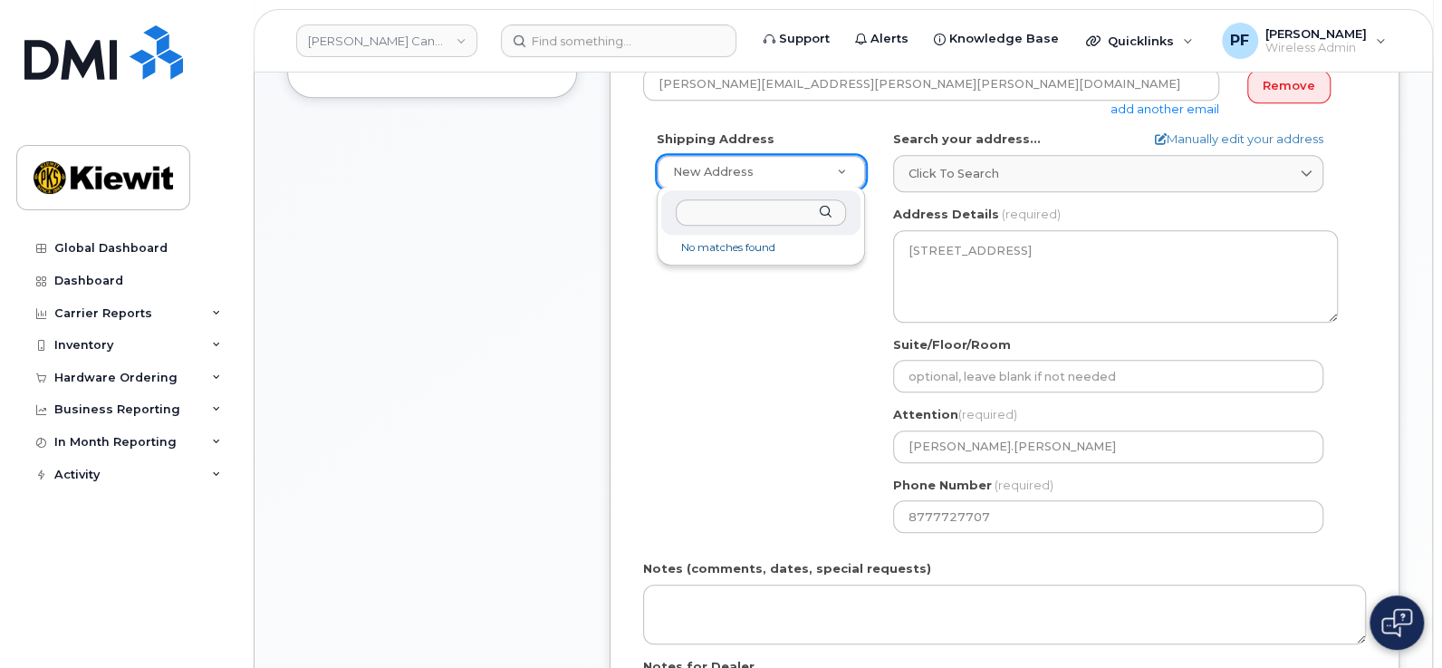
drag, startPoint x: 799, startPoint y: 329, endPoint x: 802, endPoint y: 316, distance: 13.0
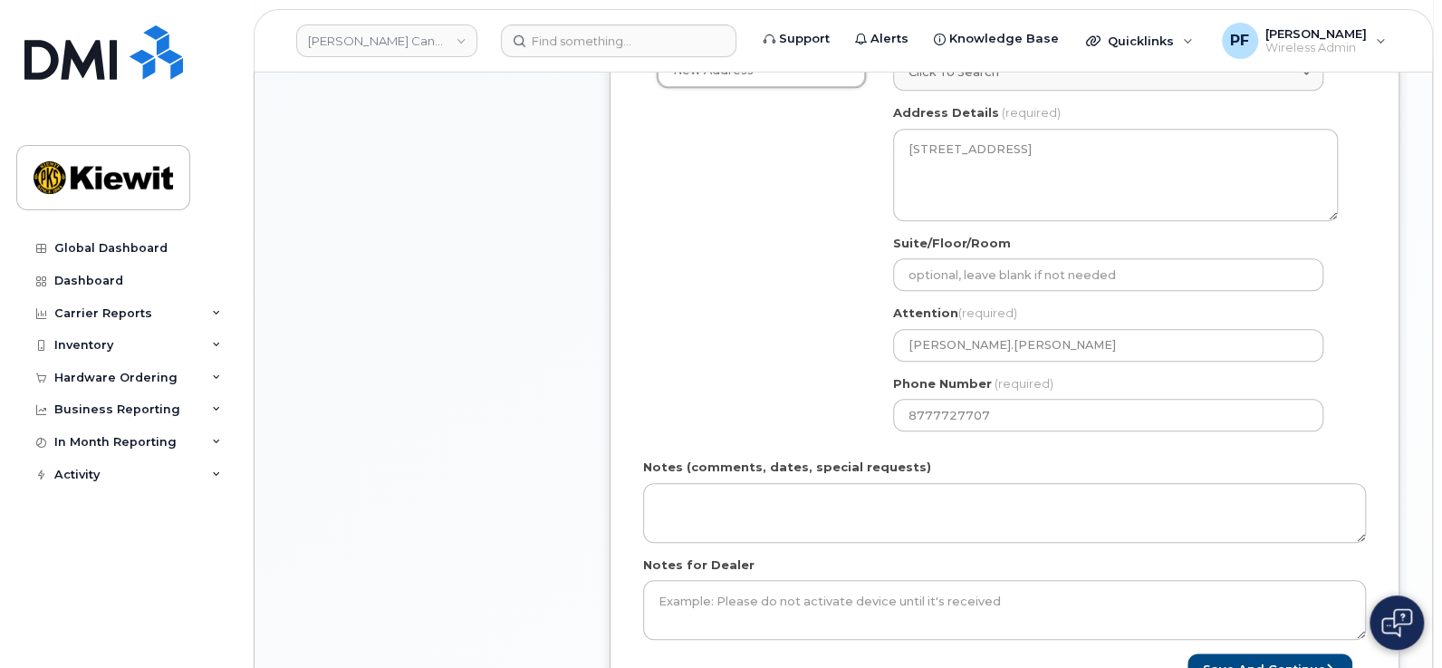
scroll to position [792, 0]
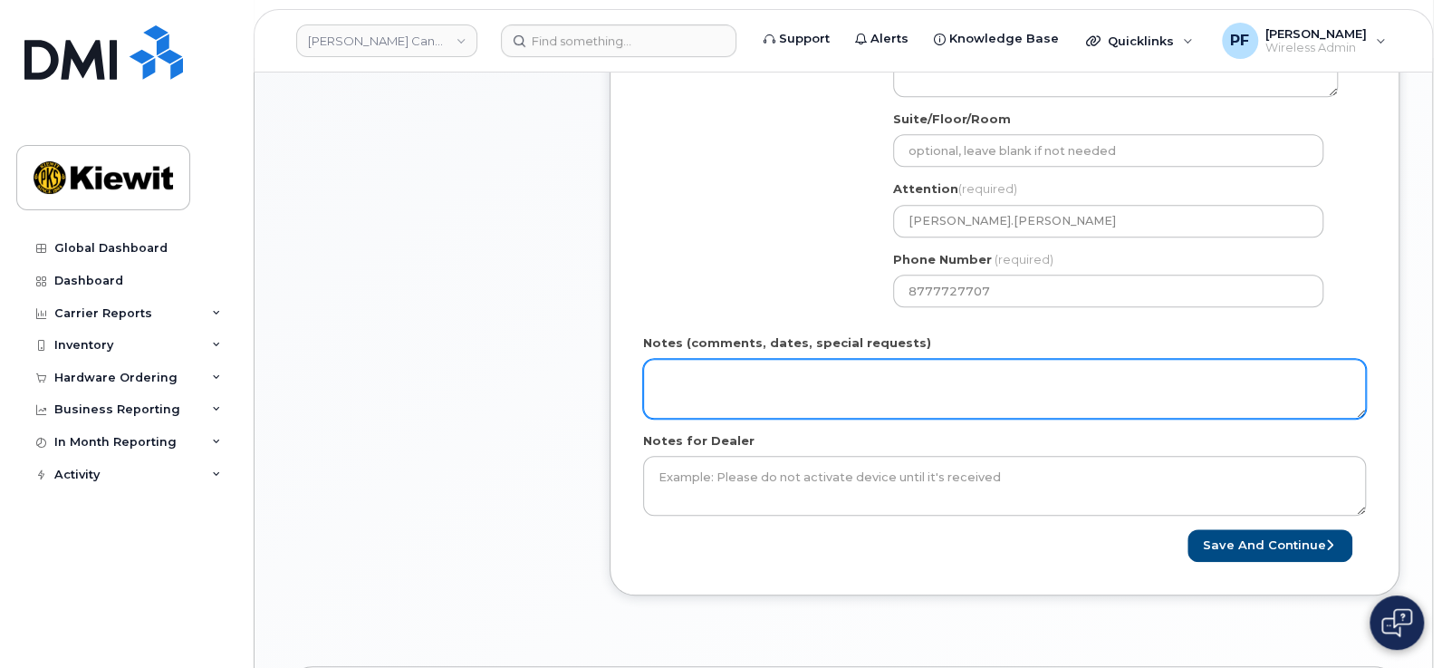
click at [826, 401] on textarea "Notes (comments, dates, special requests)" at bounding box center [1004, 389] width 723 height 60
click at [659, 390] on textarea "Ship ASAP" at bounding box center [1004, 389] width 723 height 60
drag, startPoint x: 756, startPoint y: 387, endPoint x: 604, endPoint y: 394, distance: 151.5
click at [598, 399] on div "Item #1 in process $67.49 New Activation iPhone 16e (Black) $0.00 - 3 Year Acti…" at bounding box center [843, 90] width 1113 height 1066
drag, startPoint x: 815, startPoint y: 360, endPoint x: 509, endPoint y: 423, distance: 312.8
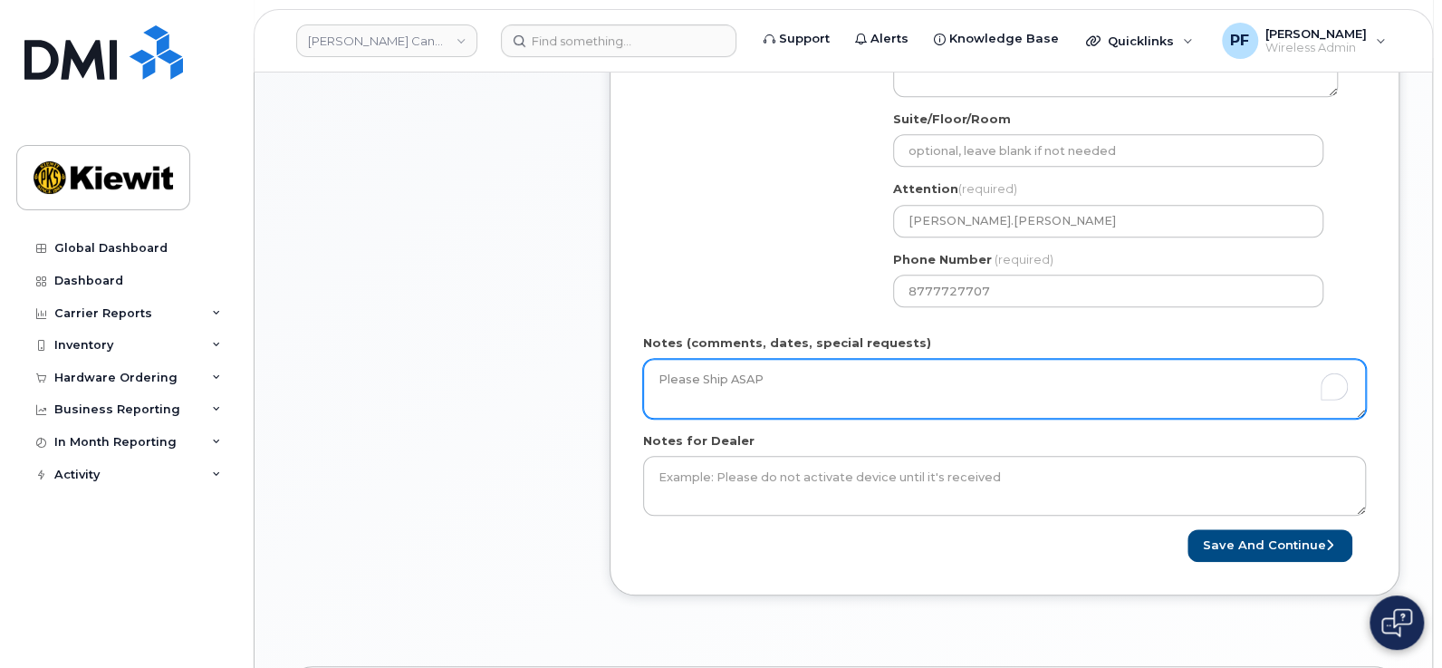
click at [509, 423] on div "Item #1 in process $67.49 New Activation iPhone 16e (Black) $0.00 - 3 Year Acti…" at bounding box center [843, 90] width 1113 height 1066
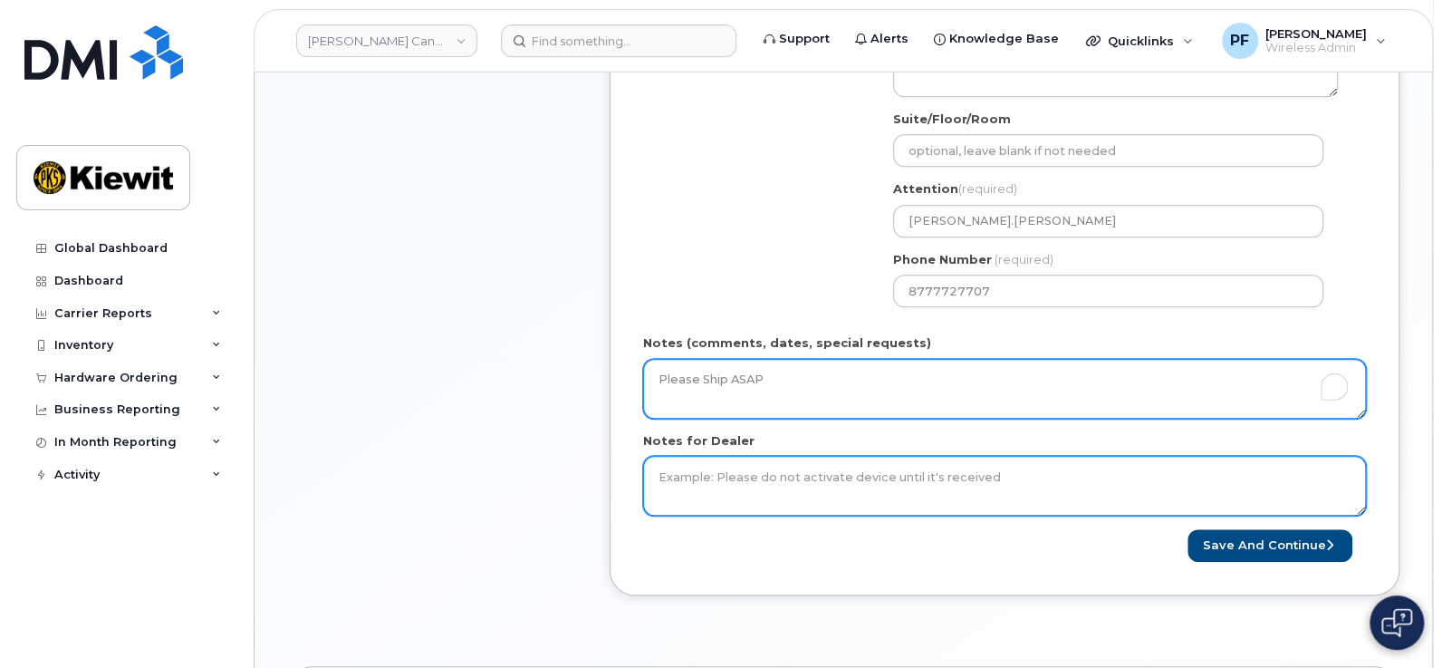
type textarea "Please Ship ASAP"
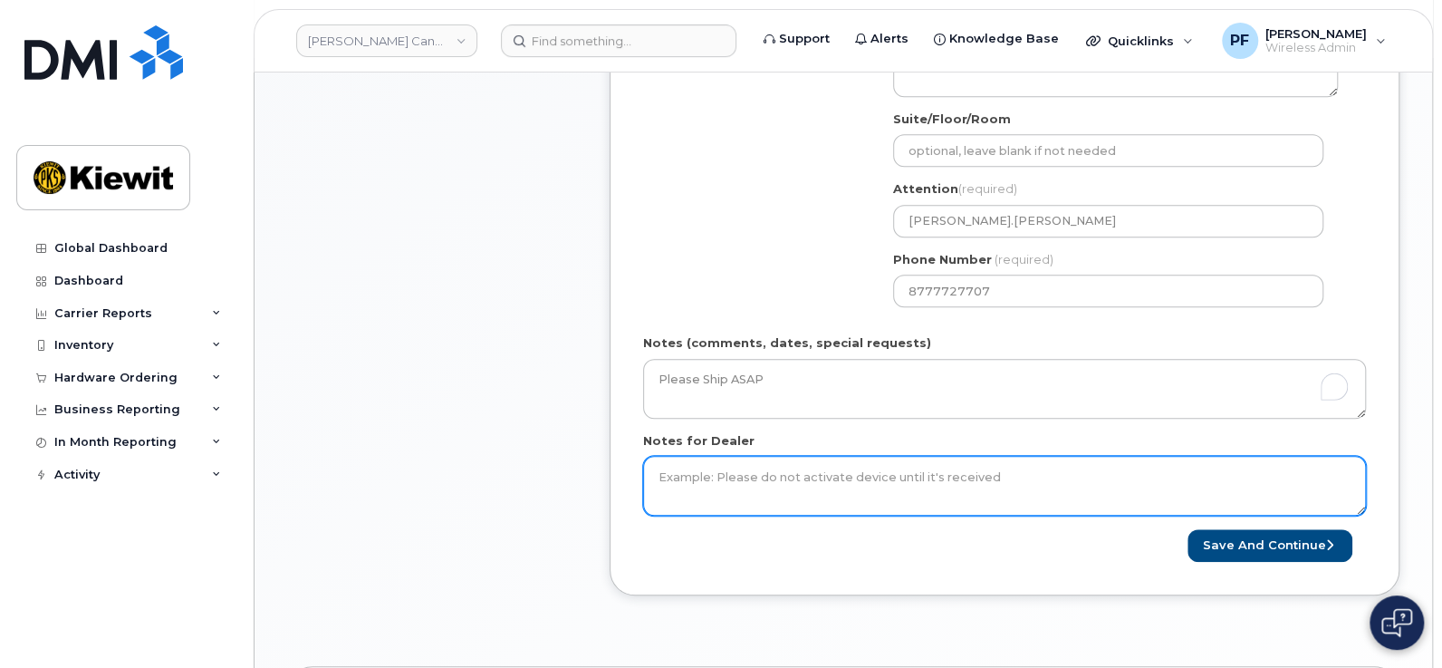
click at [728, 485] on textarea "Notes for Dealer" at bounding box center [1004, 486] width 723 height 60
paste textarea "Please Ship ASAP"
click at [814, 474] on textarea "Please Ship ASAP" at bounding box center [1004, 486] width 723 height 60
type textarea "Please Ship ASAP"
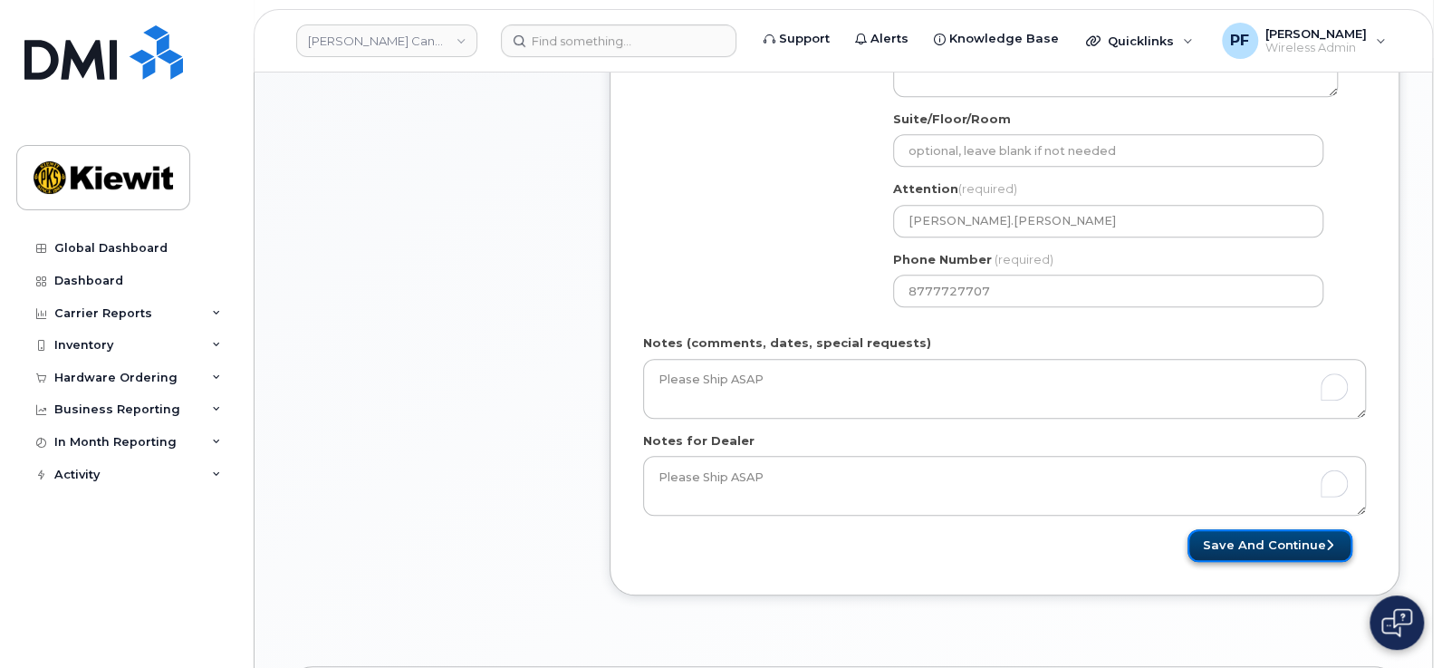
click at [1255, 546] on button "Save and Continue" at bounding box center [1270, 546] width 165 height 34
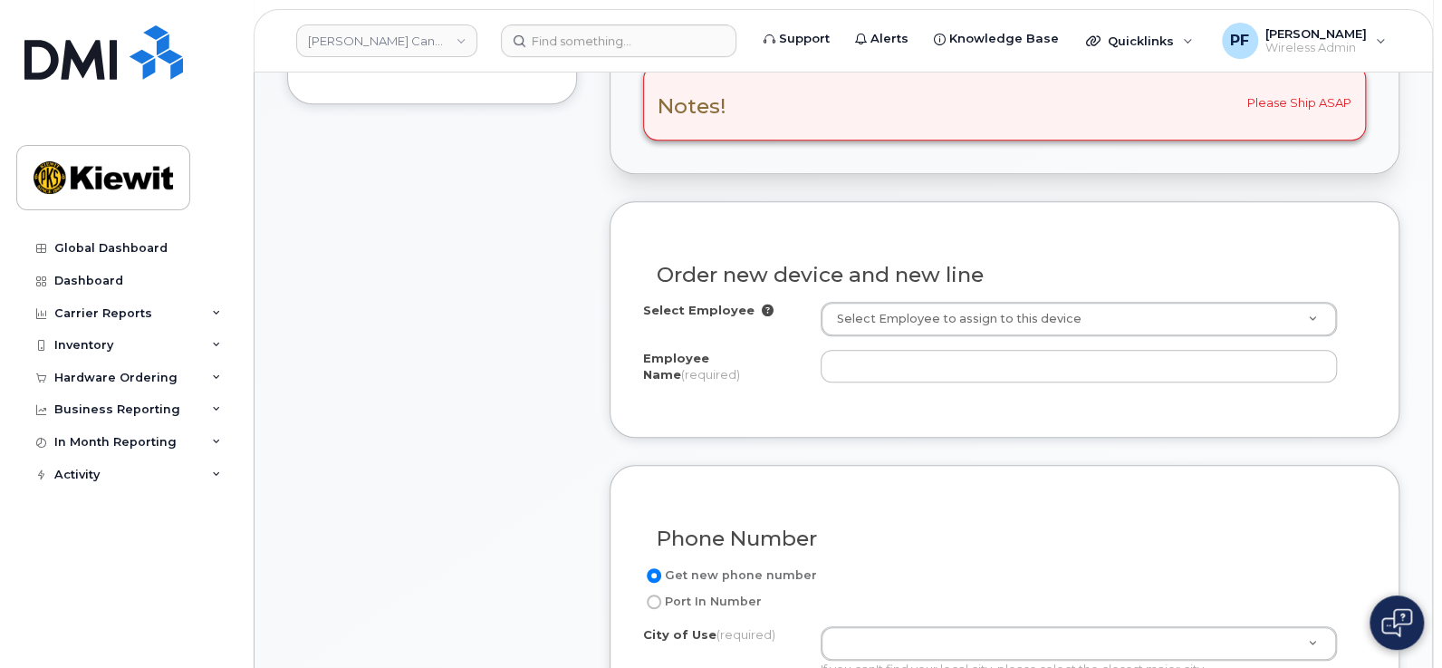
scroll to position [566, 0]
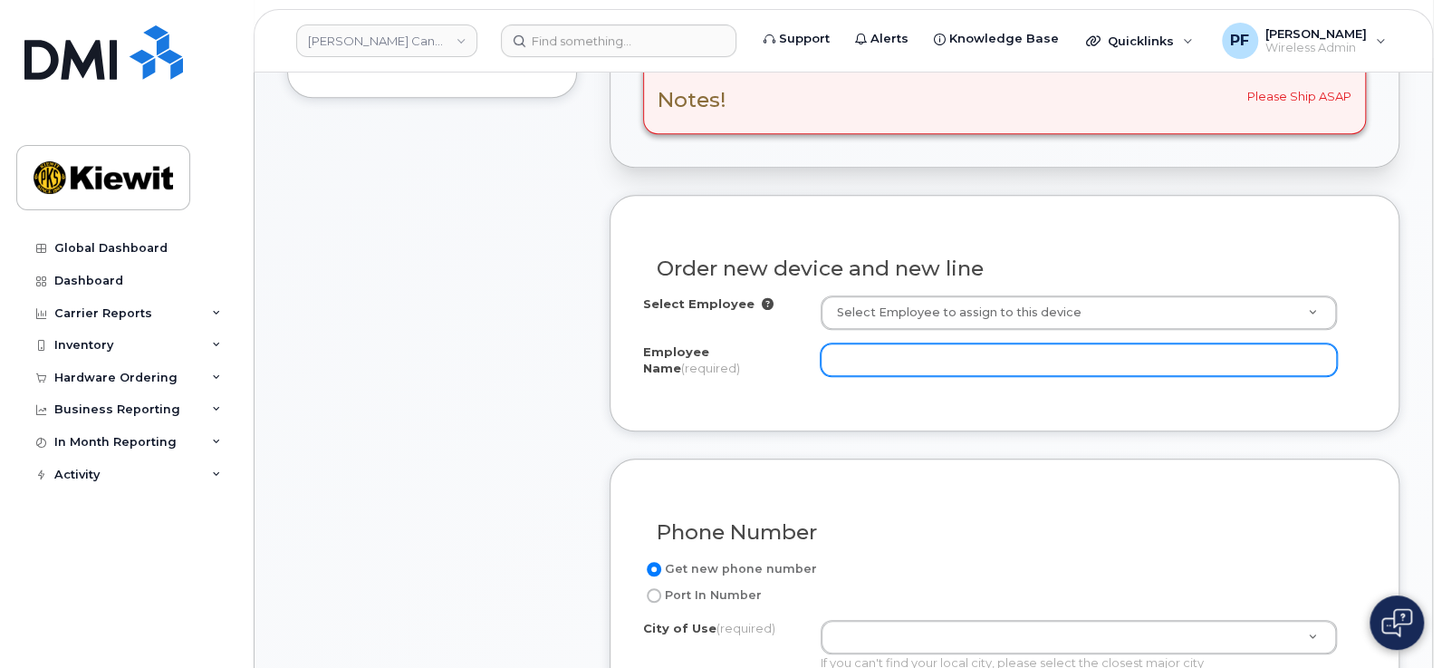
click at [960, 364] on input "Employee Name (required)" at bounding box center [1079, 359] width 517 height 33
paste input "[PERSON_NAME]"
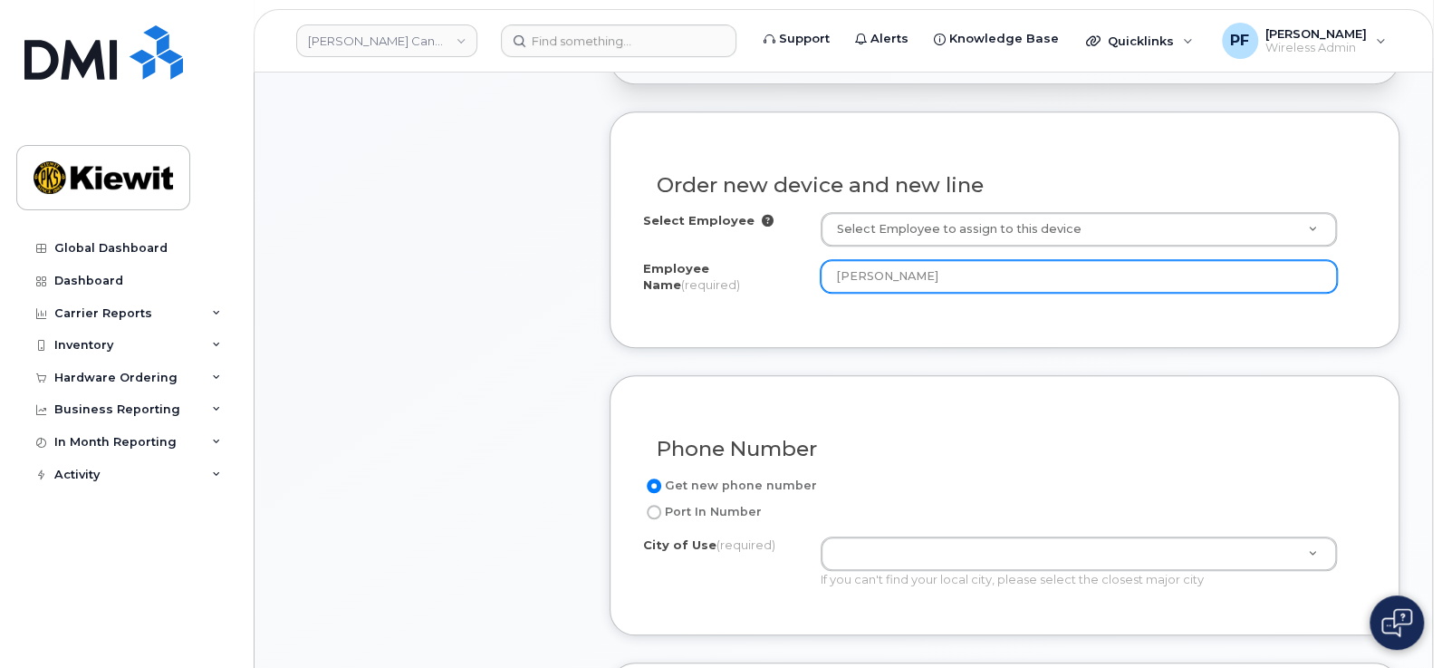
scroll to position [792, 0]
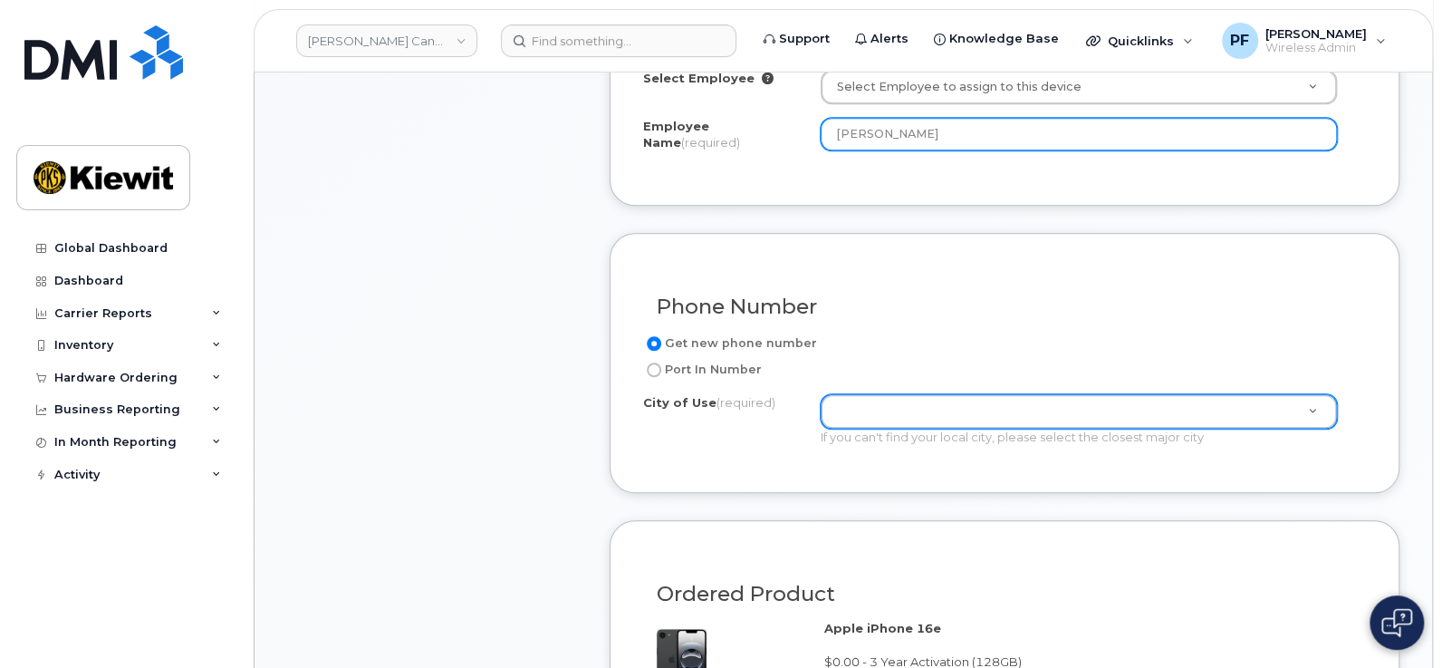
type input "[PERSON_NAME]"
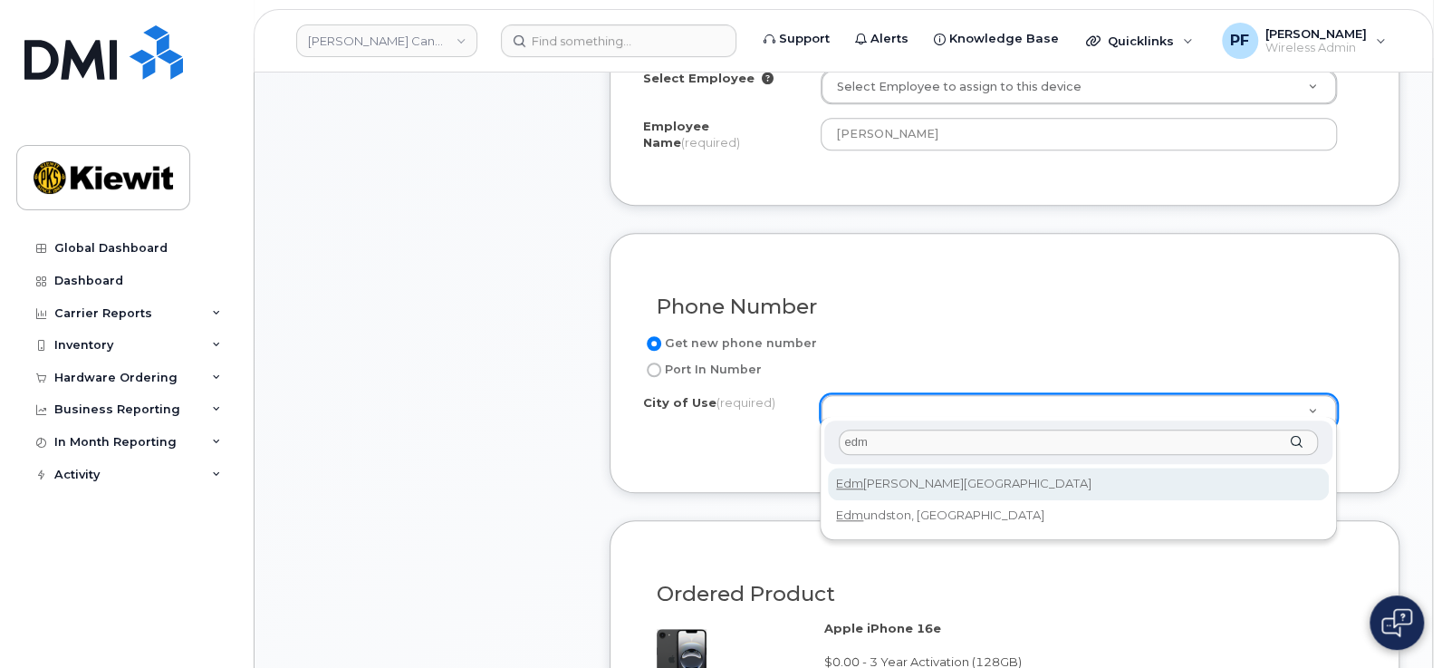
type input "edm"
type input "182"
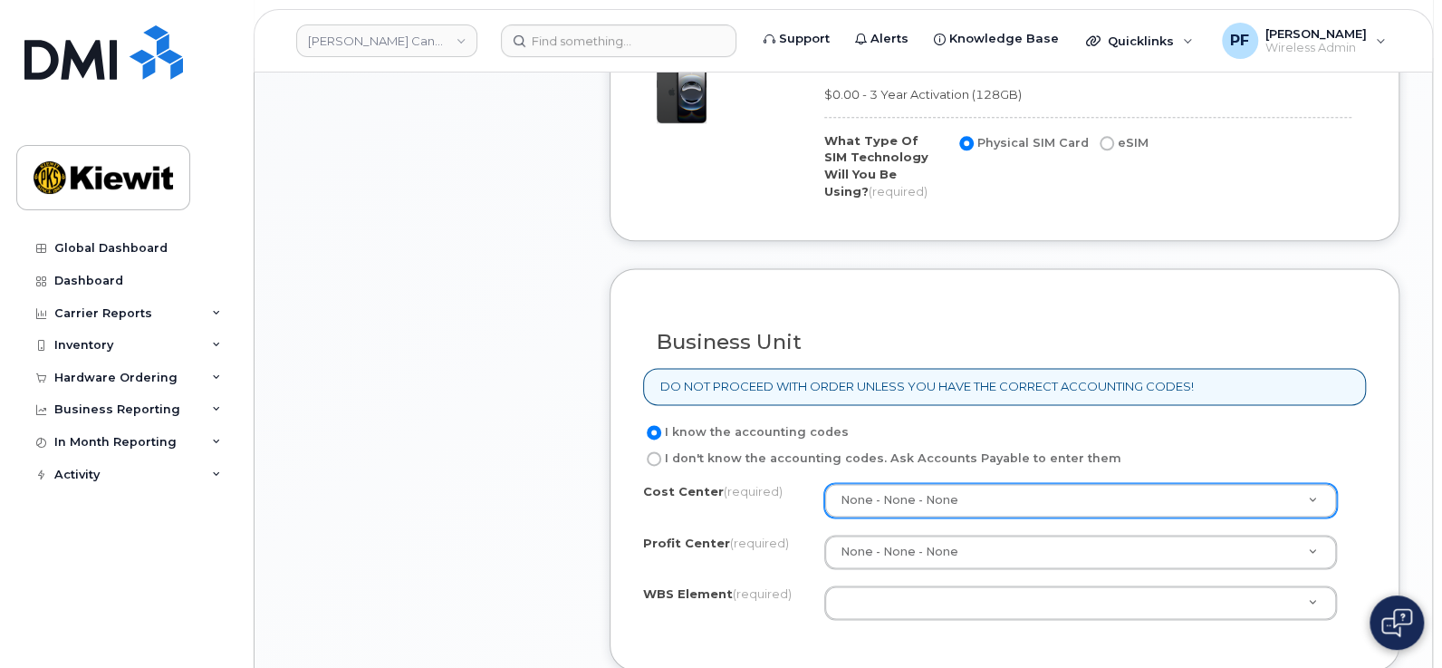
scroll to position [1471, 0]
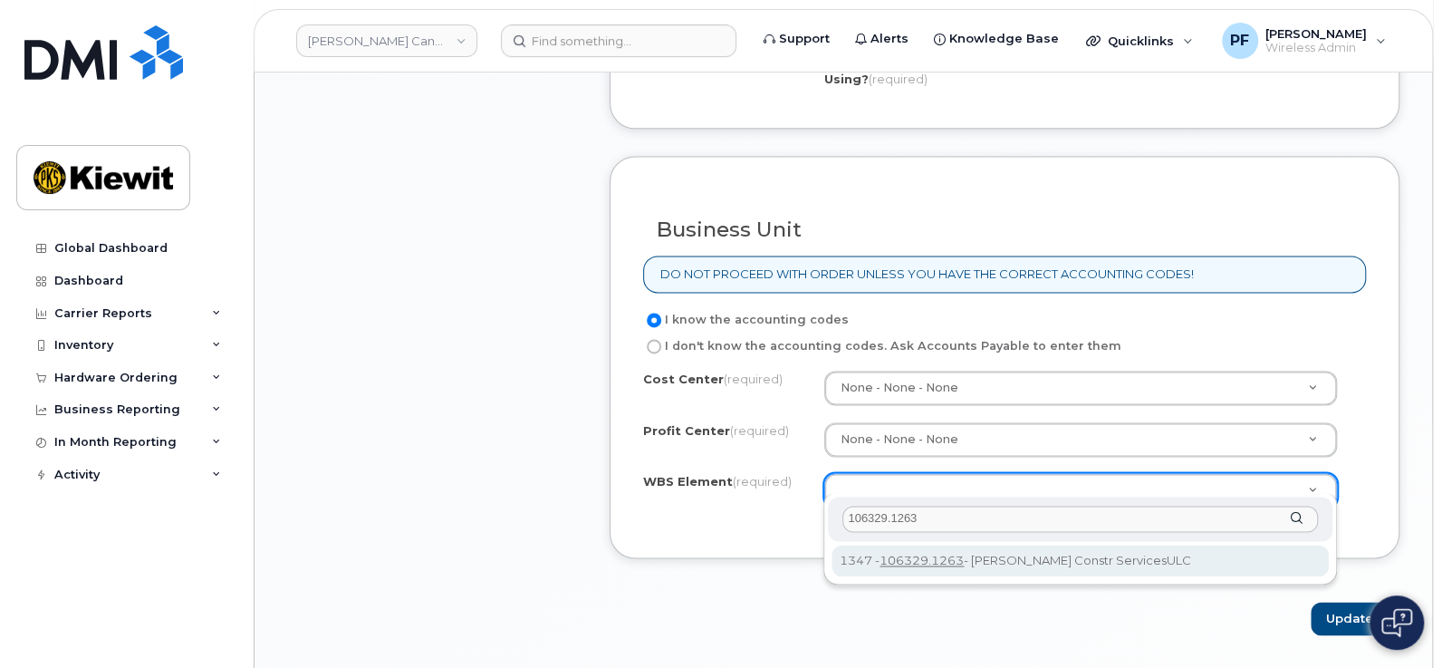
type input "106329.1263"
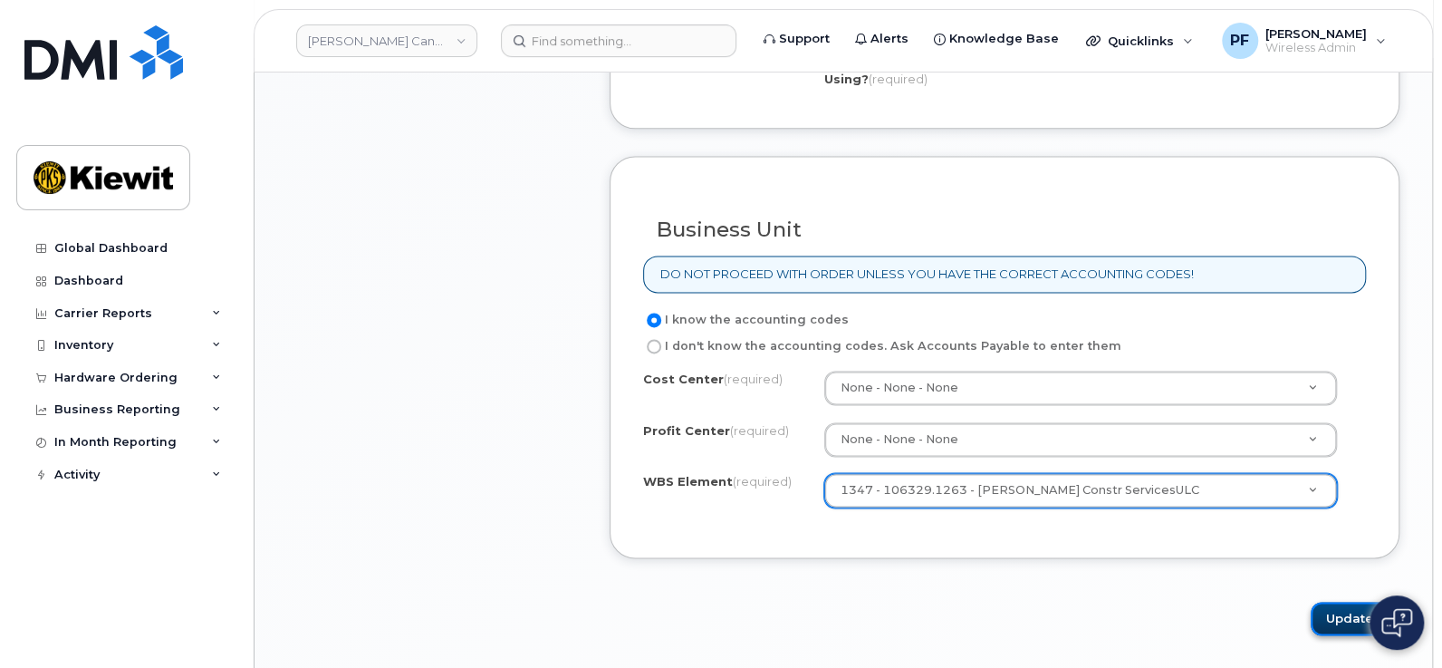
click at [1335, 602] on button "Update" at bounding box center [1355, 619] width 89 height 34
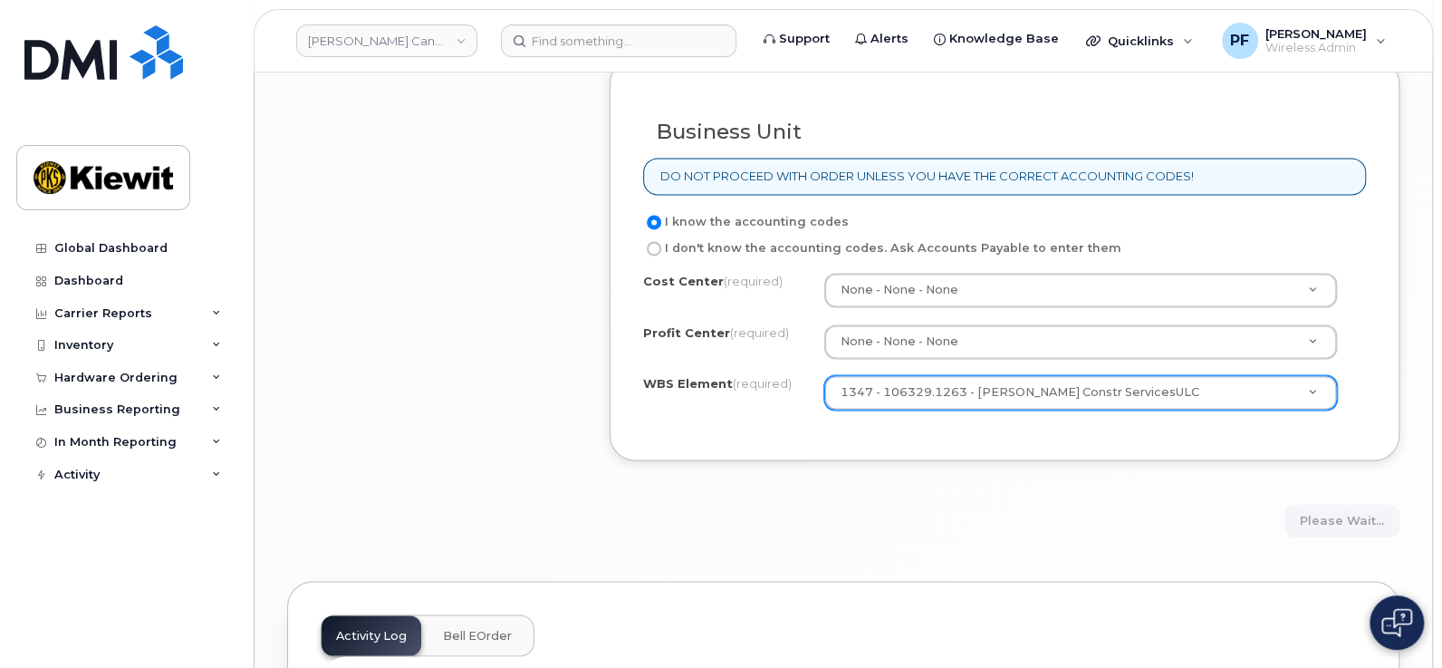
scroll to position [1811, 0]
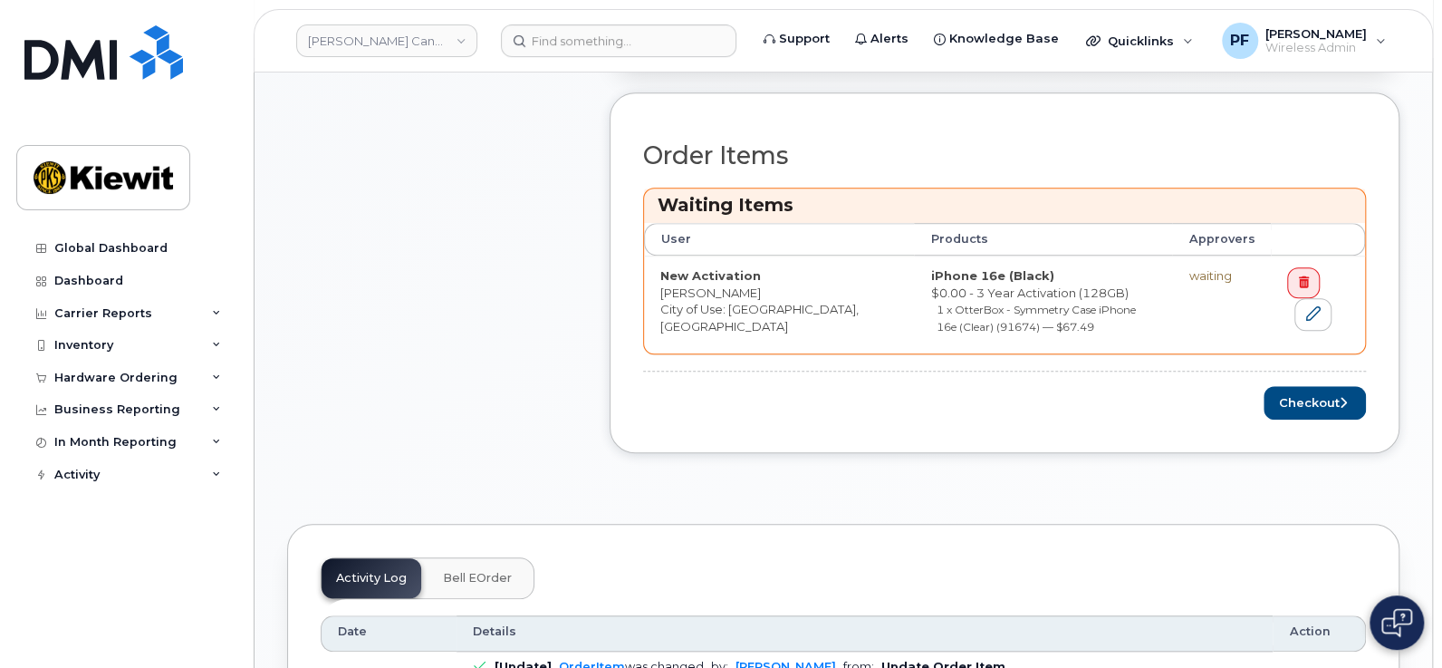
scroll to position [792, 0]
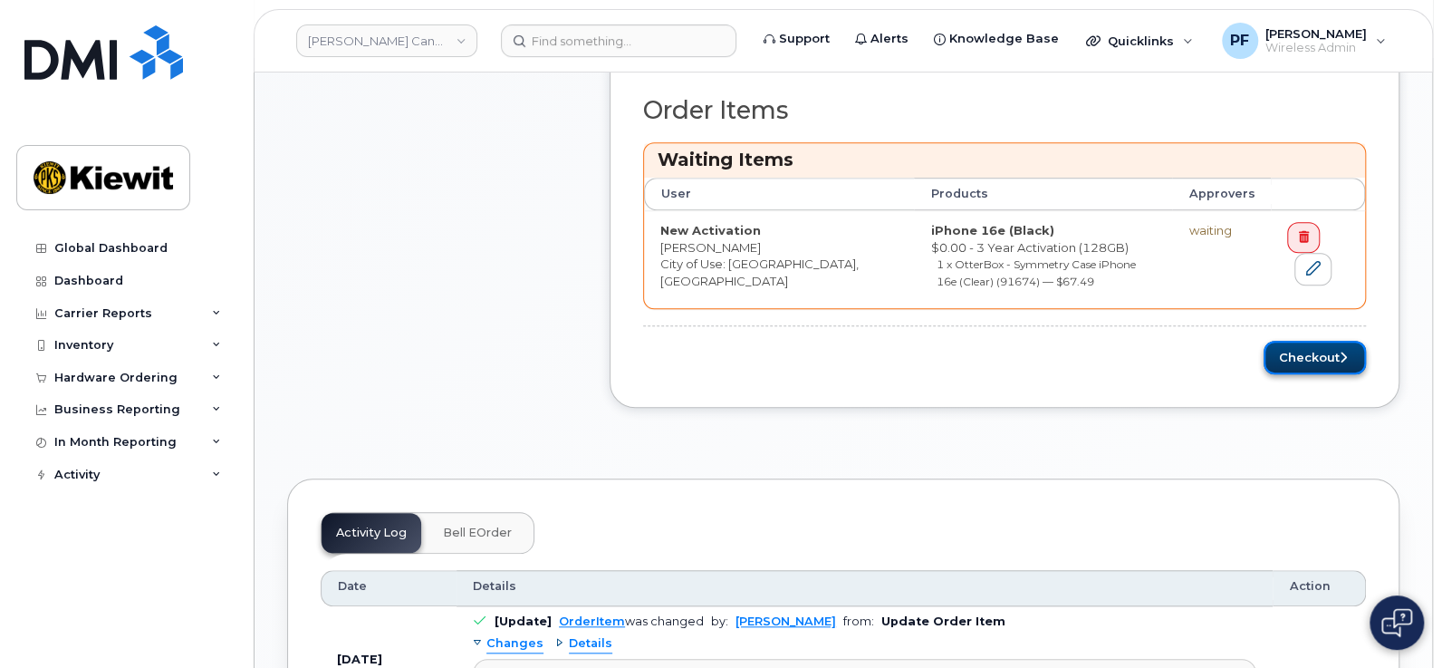
click at [1309, 354] on button "Checkout" at bounding box center [1315, 358] width 102 height 34
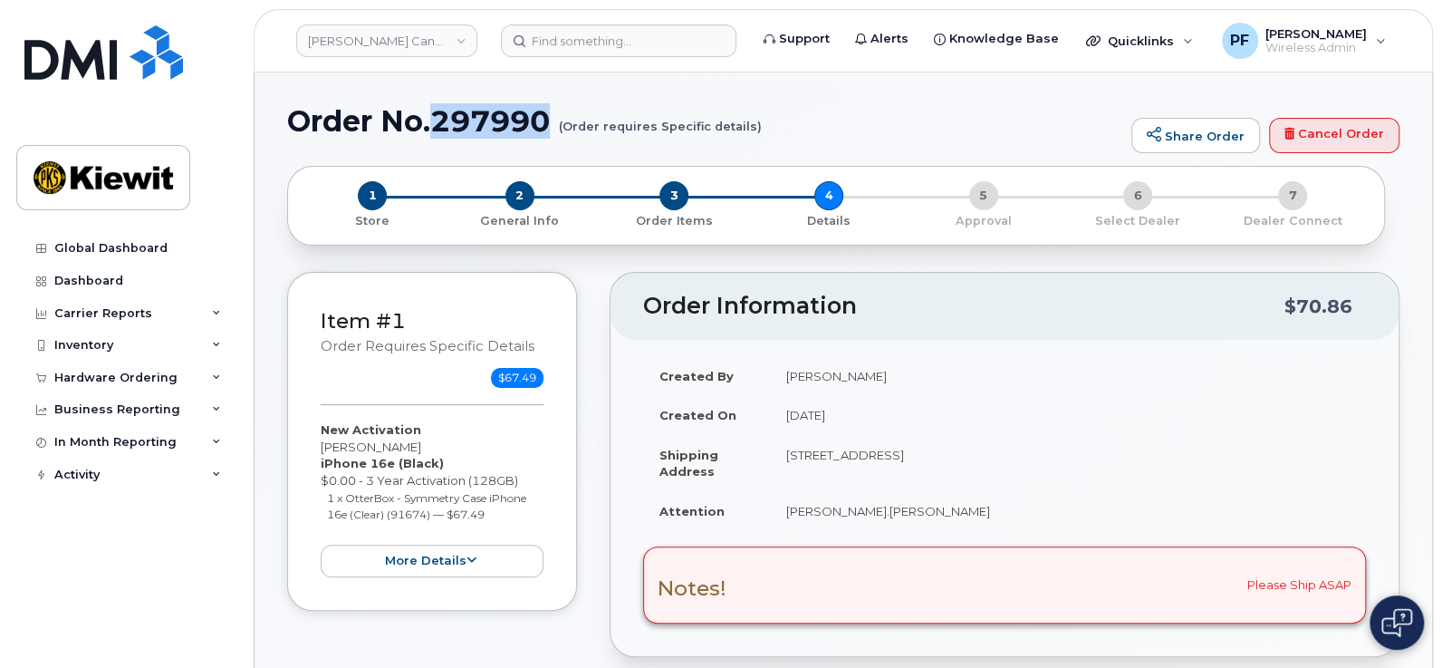
drag, startPoint x: 432, startPoint y: 120, endPoint x: 554, endPoint y: 131, distance: 122.0
click at [554, 131] on h1 "Order No.297990 (Order requires Specific details)" at bounding box center [704, 121] width 835 height 32
copy h1 "297990"
click at [1034, 322] on header "Order Information $70.86" at bounding box center [1005, 306] width 788 height 67
click at [1199, 134] on link "Share Order" at bounding box center [1196, 136] width 129 height 36
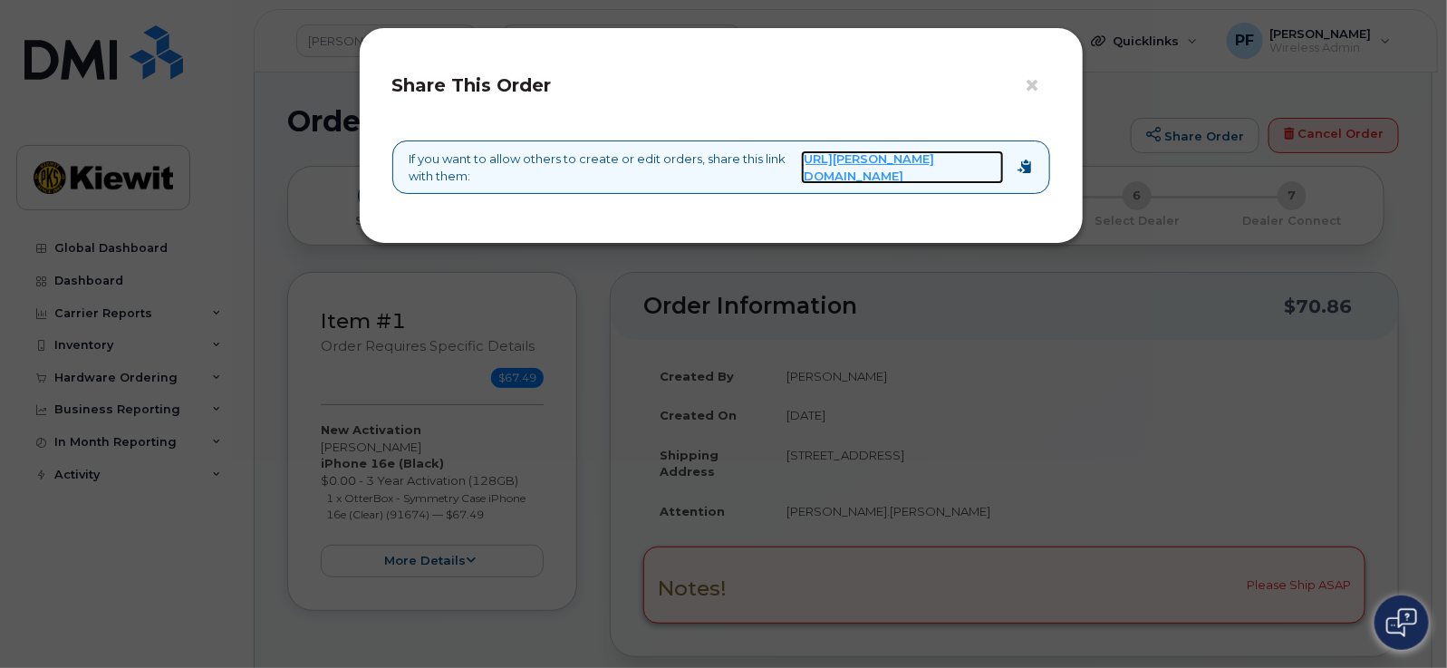
click at [941, 177] on link "[URL][PERSON_NAME][DOMAIN_NAME]" at bounding box center [902, 167] width 203 height 34
drag, startPoint x: 690, startPoint y: 150, endPoint x: 933, endPoint y: 183, distance: 245.1
click at [933, 183] on div "If you want to allow others to create or edit orders, share this link with them…" at bounding box center [721, 166] width 658 height 53
drag, startPoint x: 932, startPoint y: 183, endPoint x: 898, endPoint y: 183, distance: 34.4
click at [932, 183] on link "[URL][PERSON_NAME][DOMAIN_NAME]" at bounding box center [902, 167] width 203 height 34
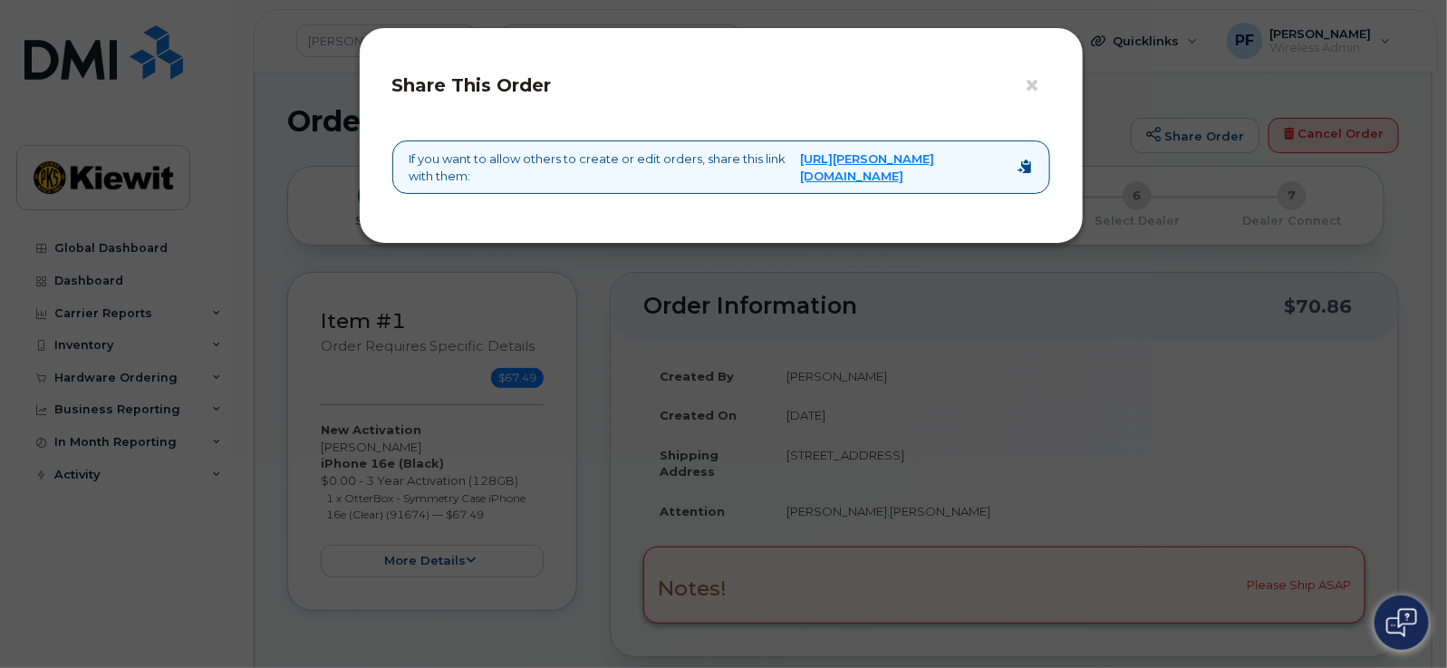
click at [917, 185] on div "If you want to allow others to create or edit orders, share this link with them…" at bounding box center [721, 166] width 658 height 53
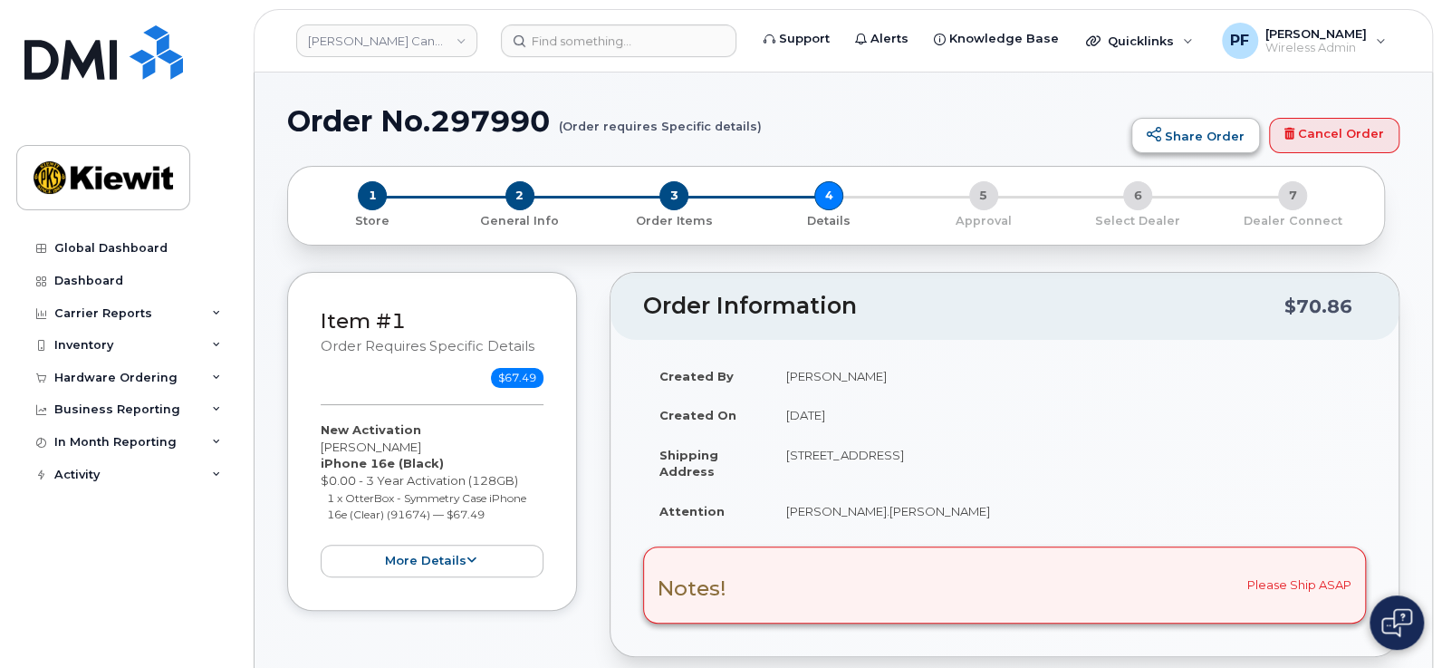
click at [1214, 136] on link "Share Order" at bounding box center [1196, 136] width 129 height 36
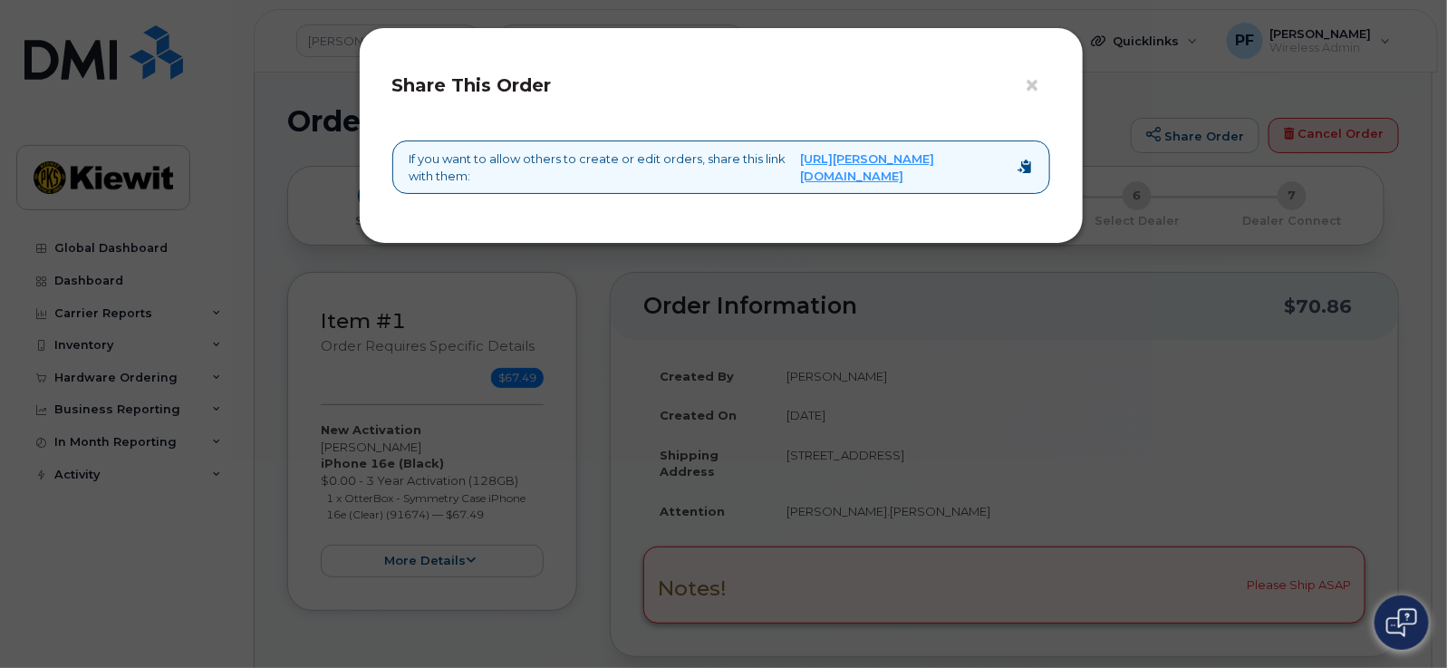
drag, startPoint x: 697, startPoint y: 147, endPoint x: 923, endPoint y: 180, distance: 229.0
click at [923, 180] on div "If you want to allow others to create or edit orders, share this link with them…" at bounding box center [721, 166] width 658 height 53
copy link "[URL][PERSON_NAME][DOMAIN_NAME]"
click at [1028, 83] on button "×" at bounding box center [1037, 85] width 25 height 27
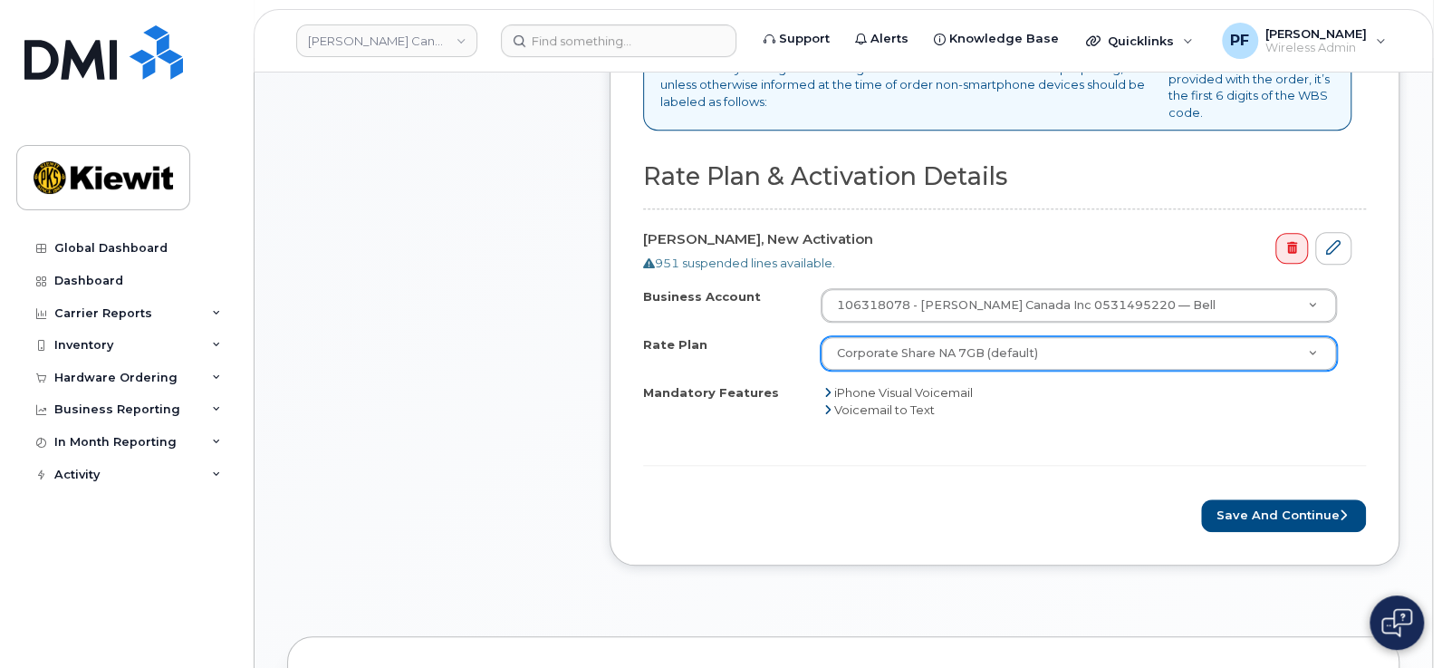
scroll to position [905, 0]
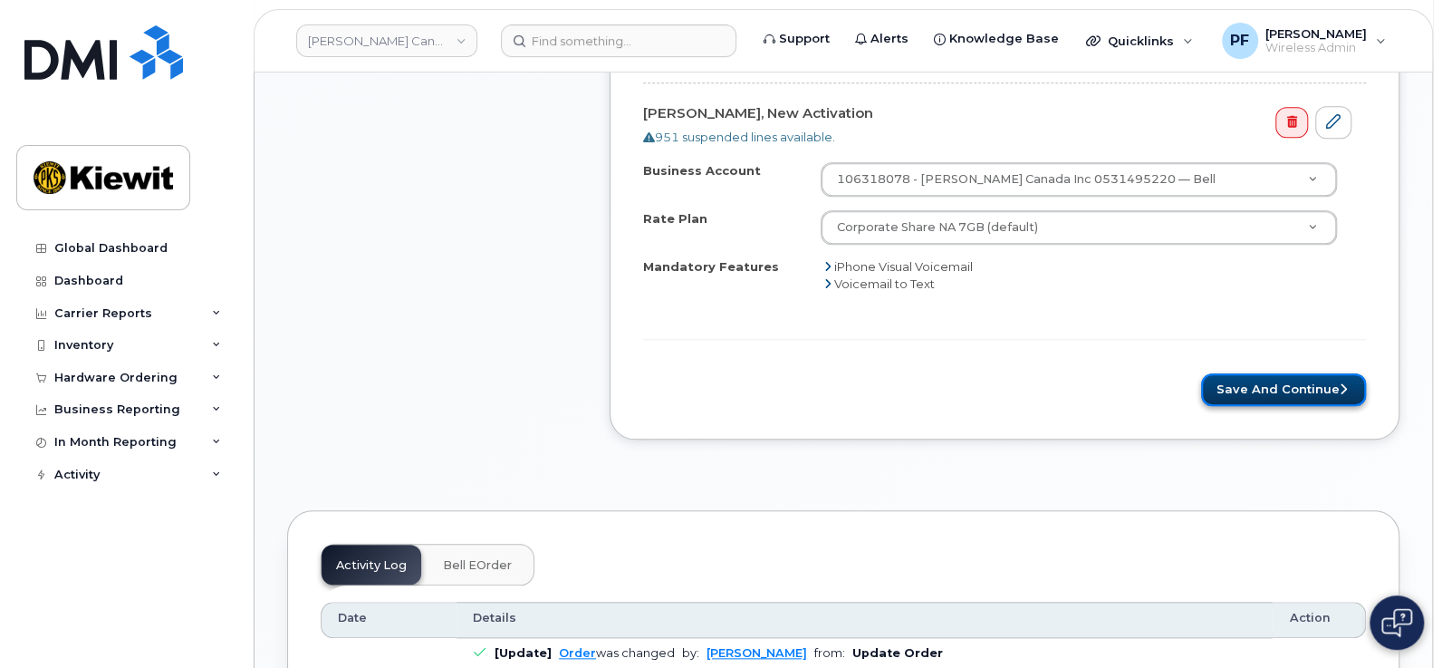
click at [1285, 391] on button "Save and Continue" at bounding box center [1283, 390] width 165 height 34
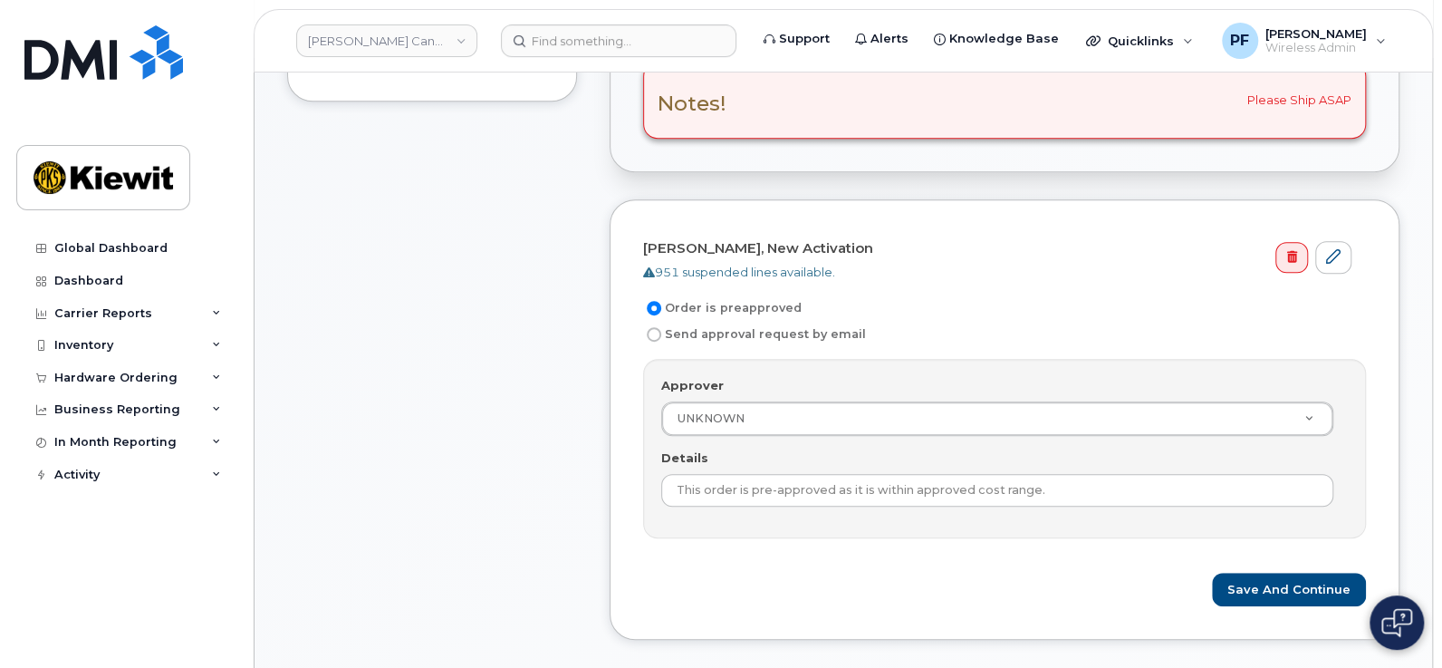
scroll to position [566, 0]
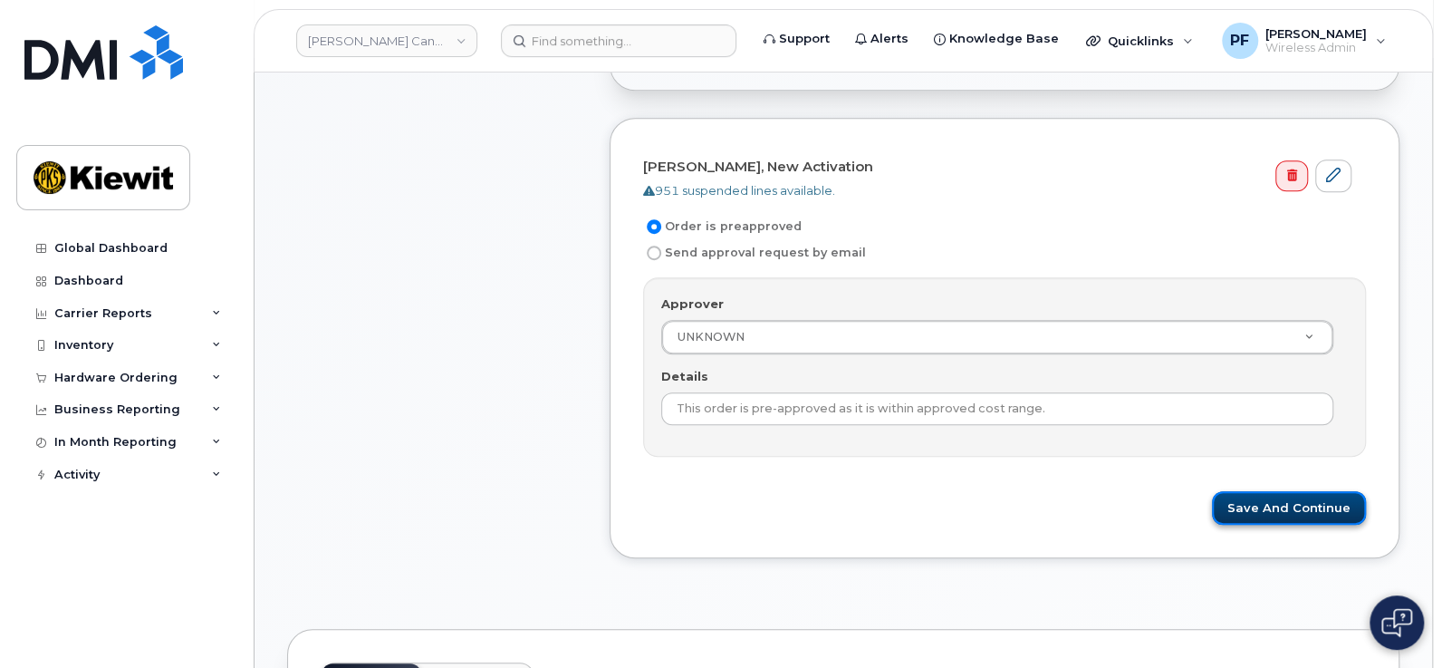
click at [1332, 501] on button "Save and Continue" at bounding box center [1289, 508] width 154 height 34
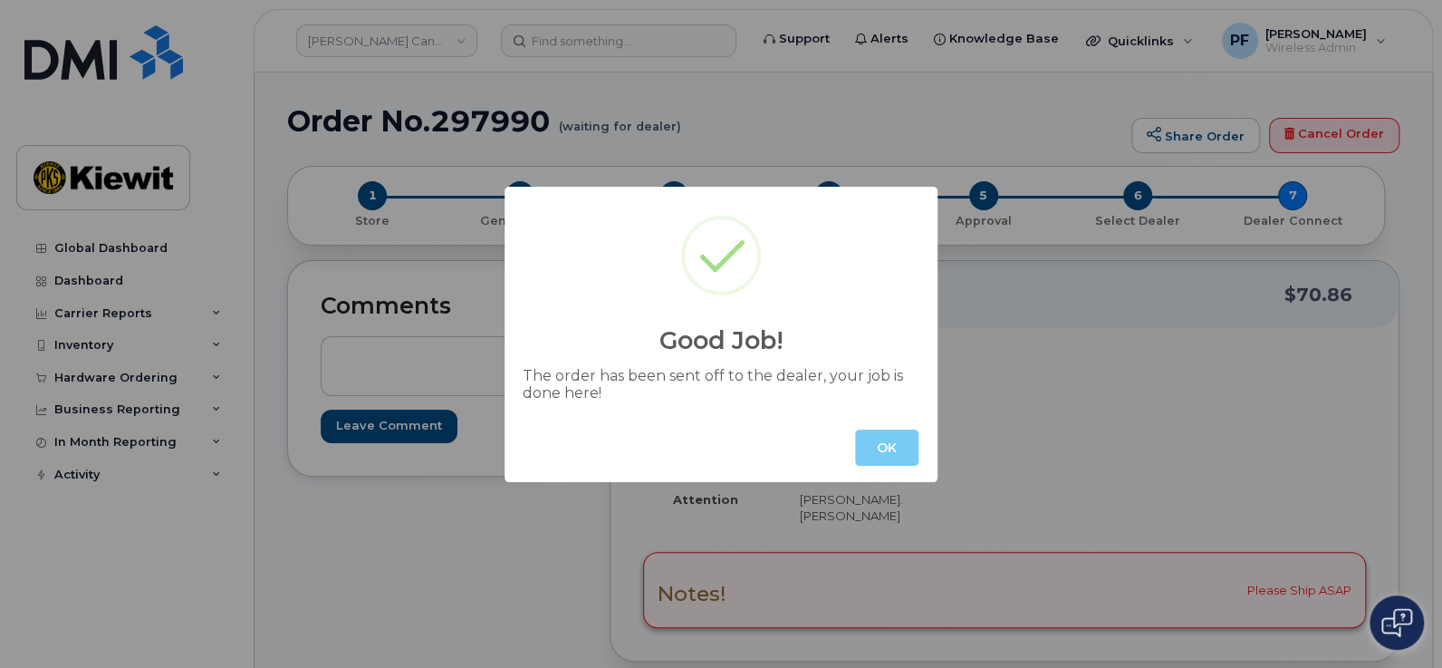
click at [883, 444] on button "OK" at bounding box center [886, 447] width 63 height 36
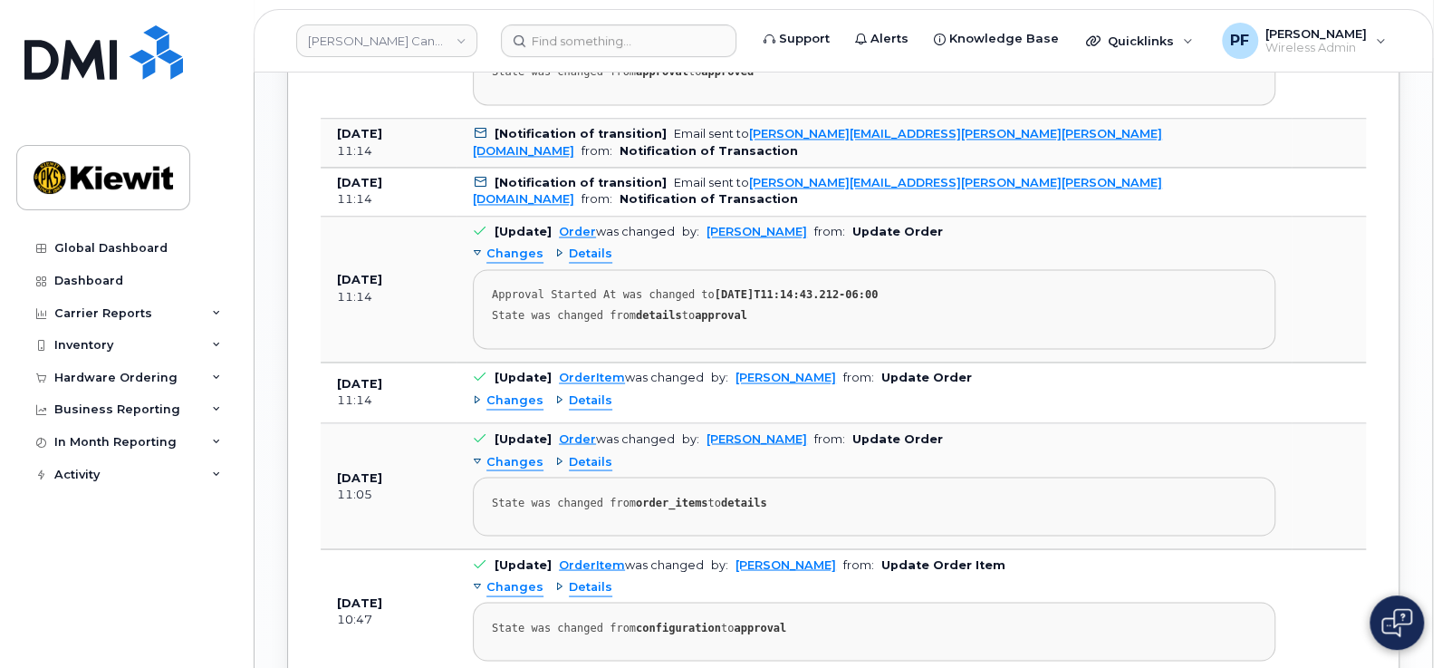
scroll to position [2039, 0]
